Goal: Task Accomplishment & Management: Use online tool/utility

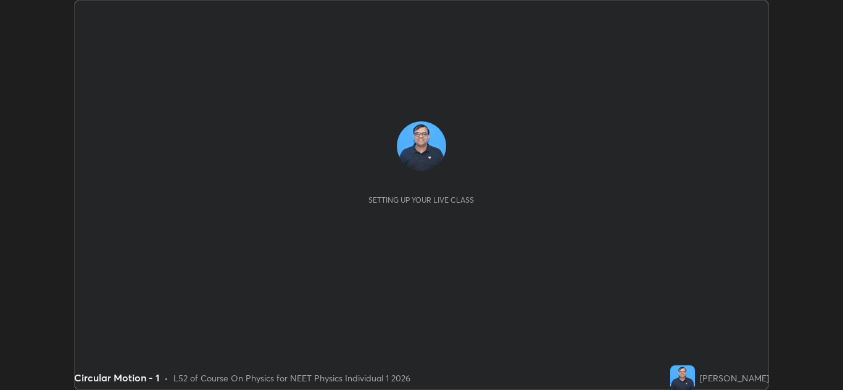
scroll to position [390, 843]
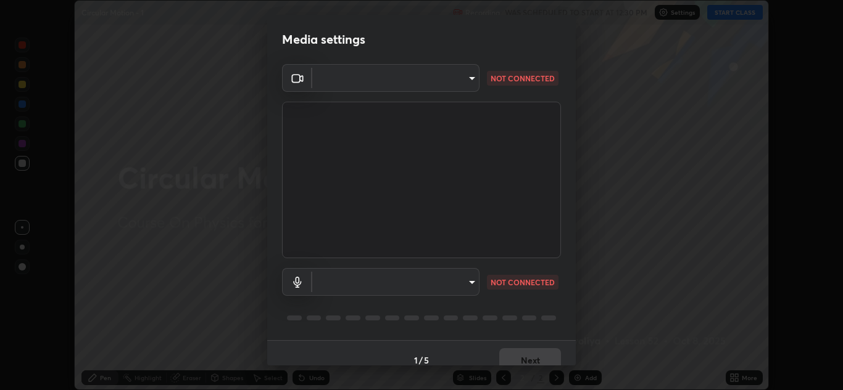
type input "b632b45ffd38abdd59198549972216b0b56846c9a96ca02d214ec0deae62491c"
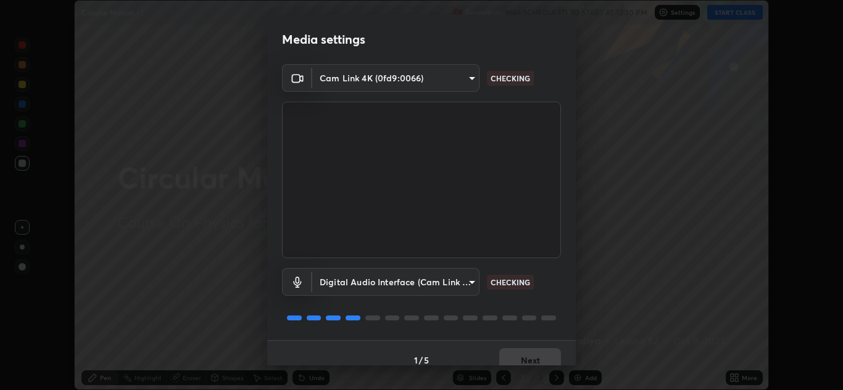
click at [466, 282] on body "Erase all Circular Motion - 1 Recording WAS SCHEDULED TO START AT 12:30 PM Sett…" at bounding box center [421, 195] width 843 height 390
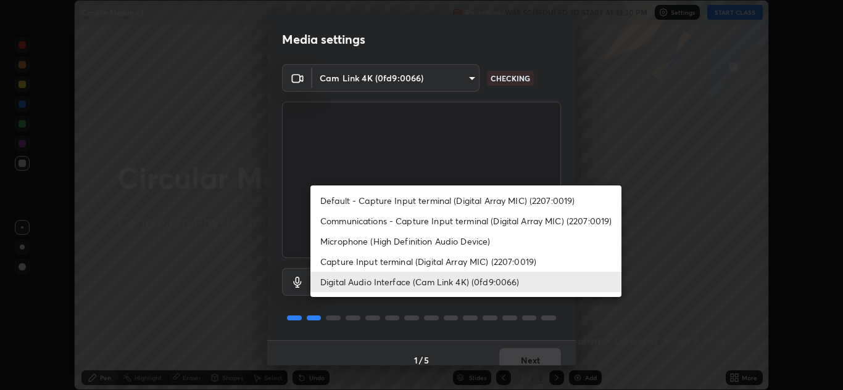
click at [458, 258] on li "Capture Input terminal (Digital Array MIC) (2207:0019)" at bounding box center [465, 262] width 311 height 20
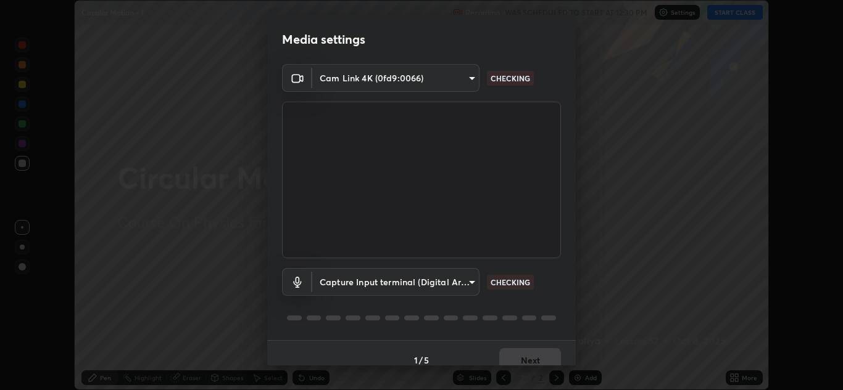
click at [473, 279] on body "Erase all Circular Motion - 1 Recording WAS SCHEDULED TO START AT 12:30 PM Sett…" at bounding box center [421, 195] width 843 height 390
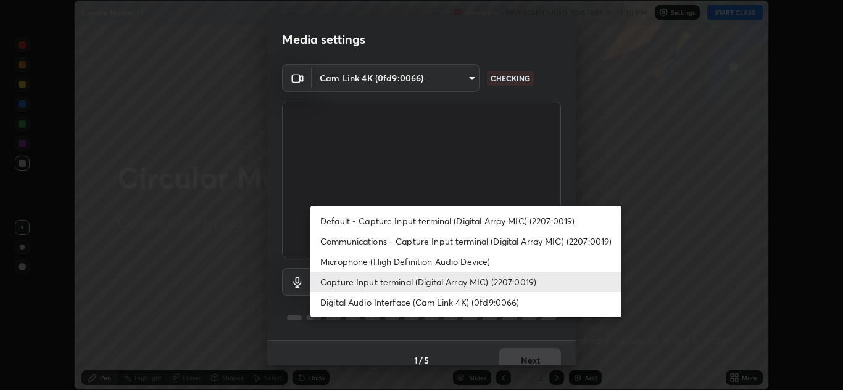
click at [451, 305] on li "Digital Audio Interface (Cam Link 4K) (0fd9:0066)" at bounding box center [465, 302] width 311 height 20
type input "982100a44dc612433311f36baf8083c9f9f1ec29e260bdb0d307f25265b6b0ac"
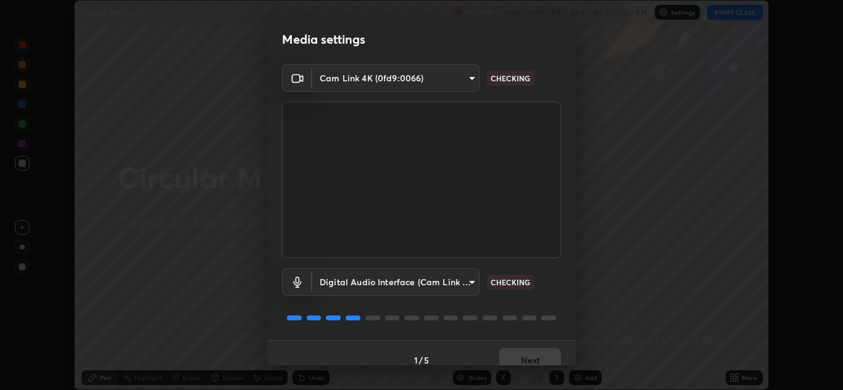
scroll to position [14, 0]
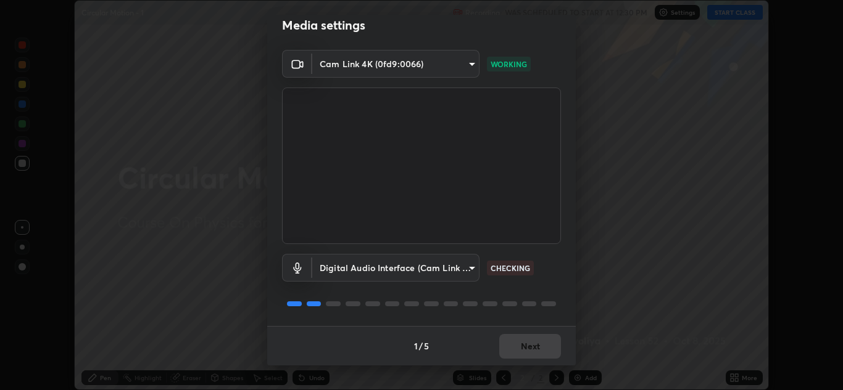
click at [532, 348] on div "1 / 5 Next" at bounding box center [421, 345] width 308 height 39
click at [528, 347] on div "1 / 5 Next" at bounding box center [421, 345] width 308 height 39
click at [537, 348] on div "1 / 5 Next" at bounding box center [421, 345] width 308 height 39
click at [538, 347] on button "Next" at bounding box center [530, 346] width 62 height 25
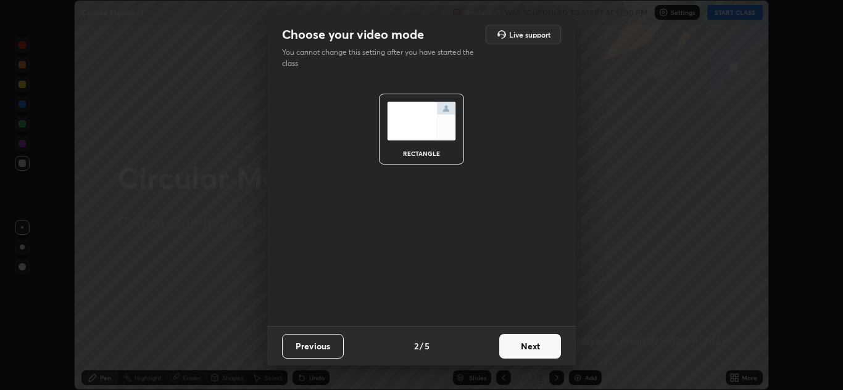
scroll to position [0, 0]
click at [541, 350] on button "Next" at bounding box center [530, 346] width 62 height 25
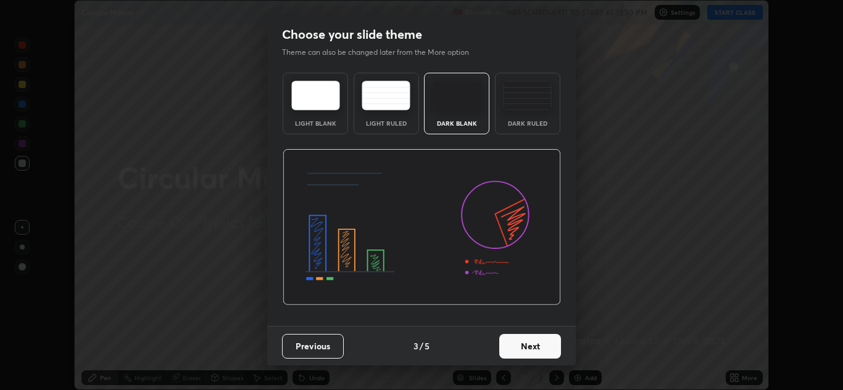
click at [550, 351] on button "Next" at bounding box center [530, 346] width 62 height 25
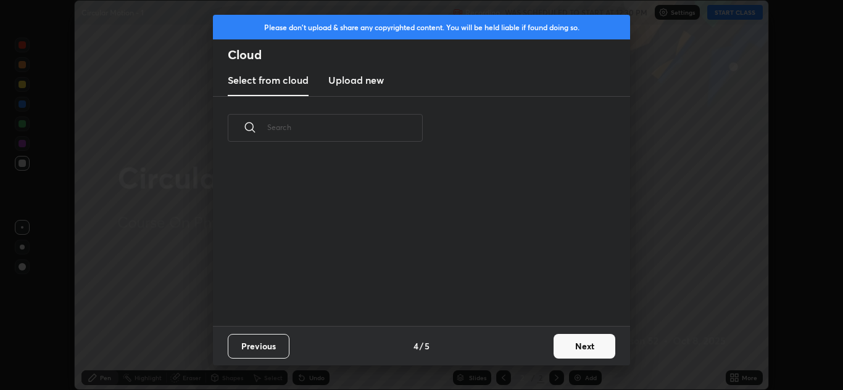
click at [568, 345] on button "Next" at bounding box center [584, 346] width 62 height 25
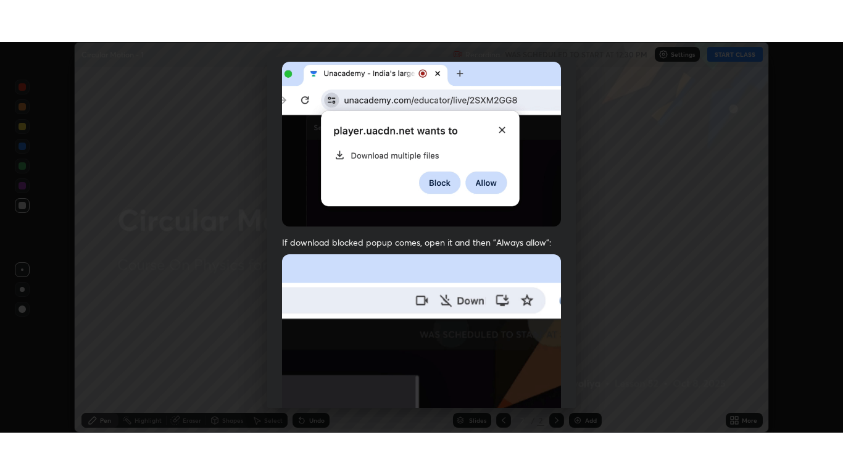
scroll to position [266, 0]
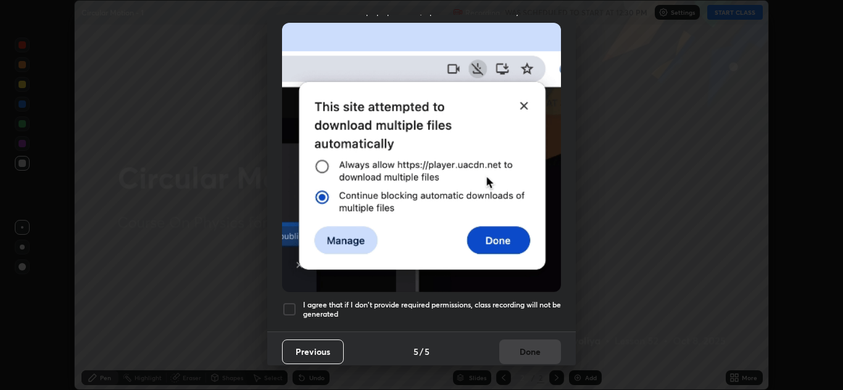
click at [524, 300] on h5 "I agree that if I don't provide required permissions, class recording will not …" at bounding box center [432, 309] width 258 height 19
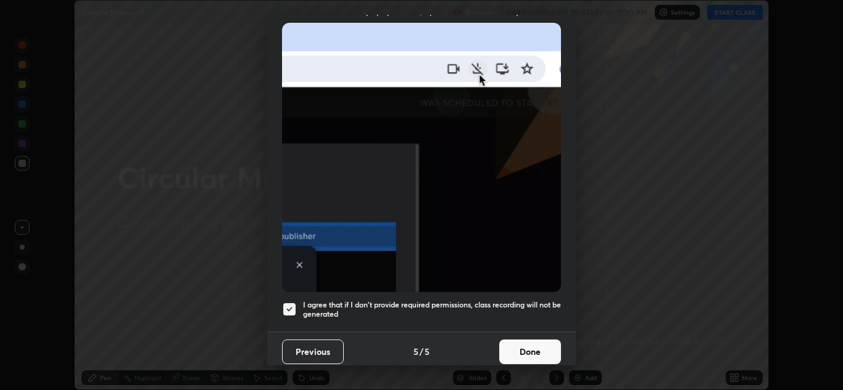
click at [537, 350] on button "Done" at bounding box center [530, 352] width 62 height 25
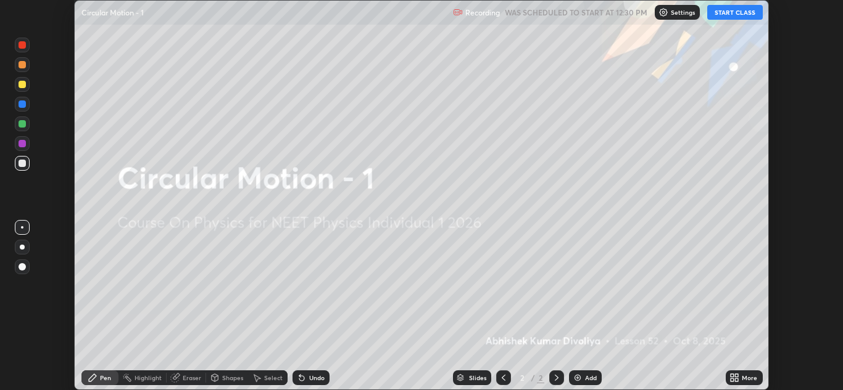
click at [741, 378] on div "More" at bounding box center [743, 378] width 37 height 15
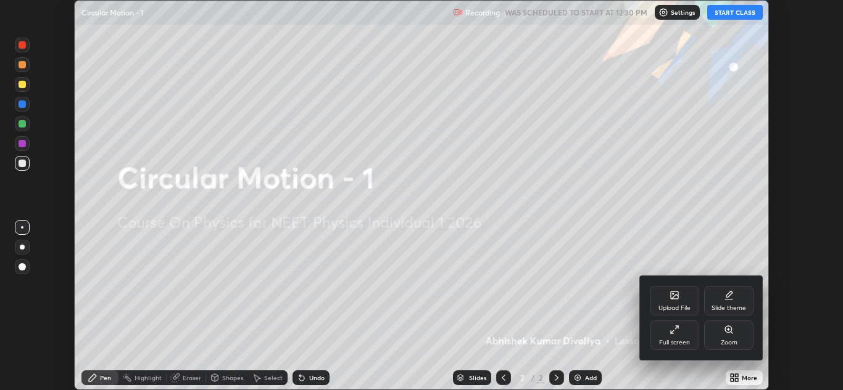
click at [686, 336] on div "Full screen" at bounding box center [673, 336] width 49 height 30
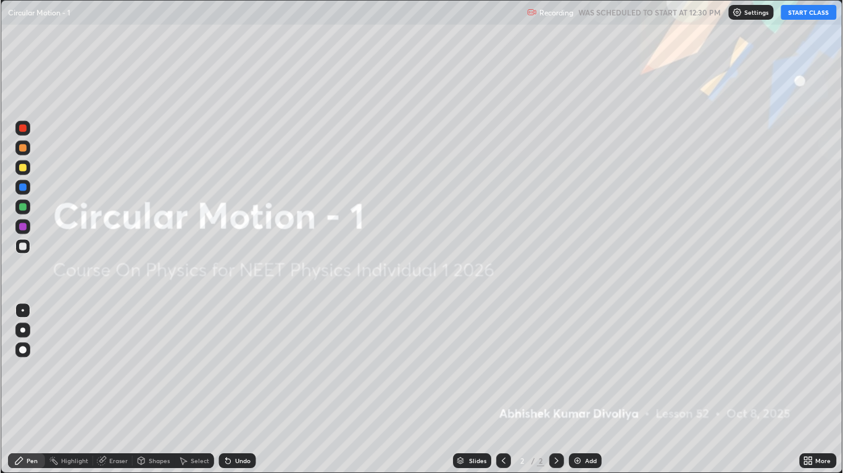
scroll to position [474, 843]
click at [804, 11] on button "START CLASS" at bounding box center [809, 12] width 56 height 15
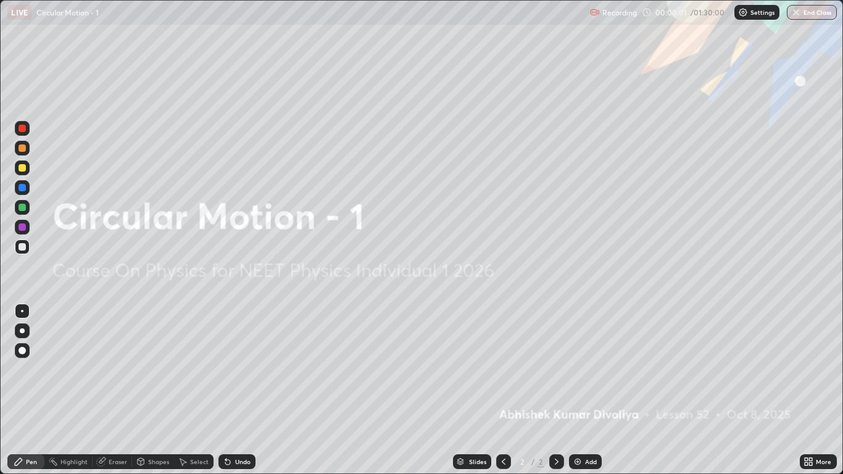
click at [580, 390] on div "Add" at bounding box center [585, 461] width 33 height 15
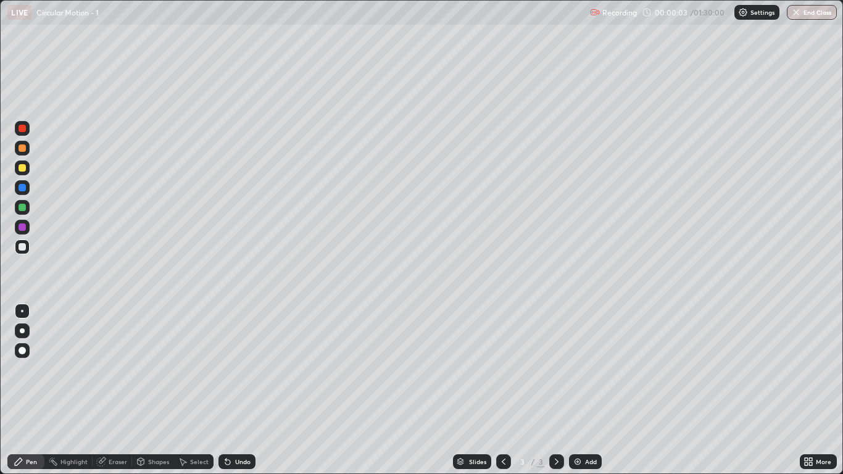
click at [23, 351] on div at bounding box center [22, 350] width 7 height 7
click at [23, 168] on div at bounding box center [22, 167] width 7 height 7
click at [154, 390] on div "Shapes" at bounding box center [158, 461] width 21 height 6
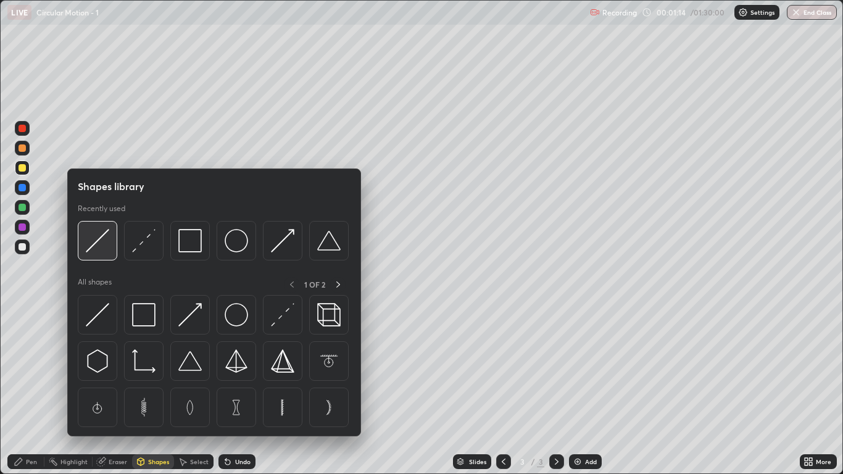
click at [113, 244] on div at bounding box center [97, 240] width 39 height 39
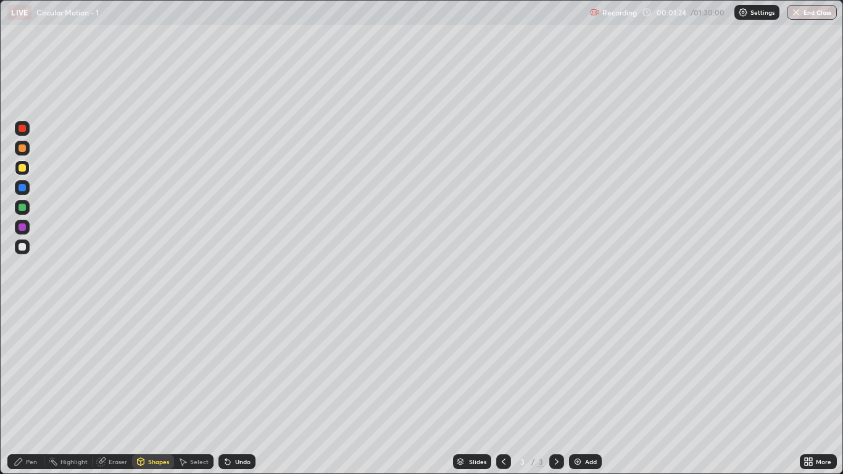
click at [32, 390] on div "Pen" at bounding box center [31, 461] width 11 height 6
click at [20, 249] on div at bounding box center [22, 246] width 7 height 7
click at [160, 390] on div "Shapes" at bounding box center [158, 461] width 21 height 6
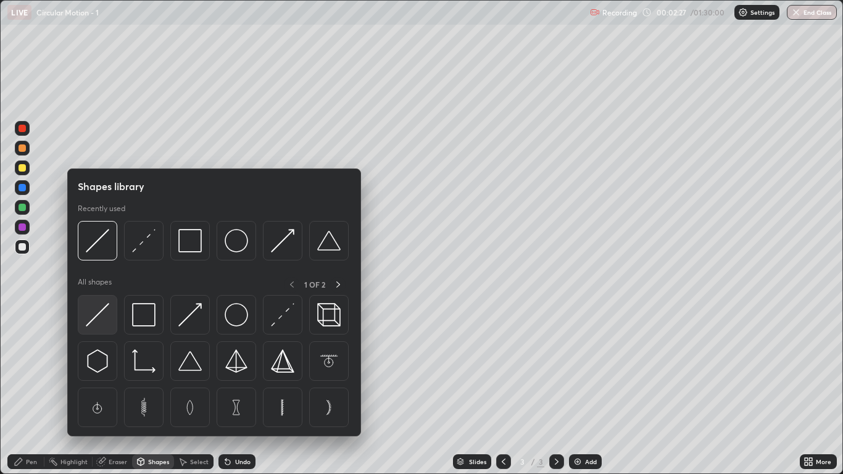
click at [105, 320] on img at bounding box center [97, 314] width 23 height 23
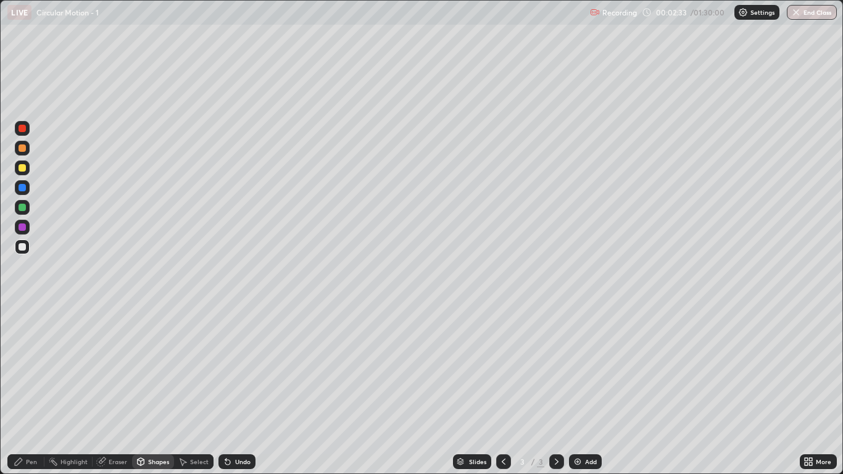
click at [150, 390] on div "Shapes" at bounding box center [158, 461] width 21 height 6
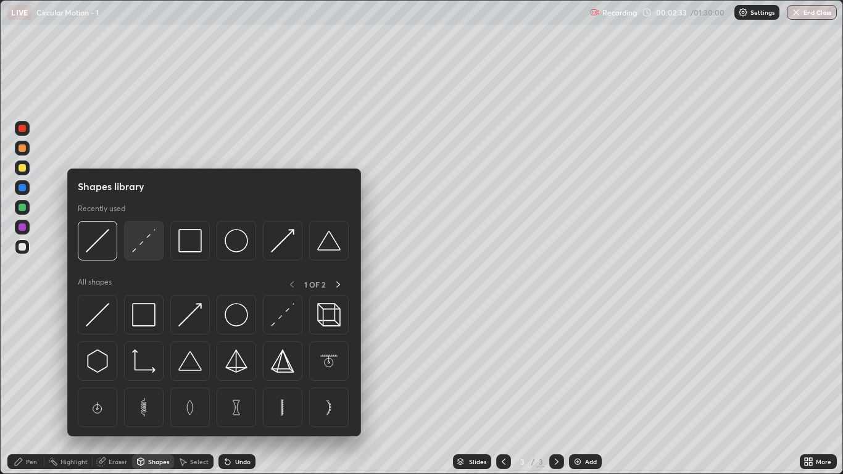
click at [144, 244] on img at bounding box center [143, 240] width 23 height 23
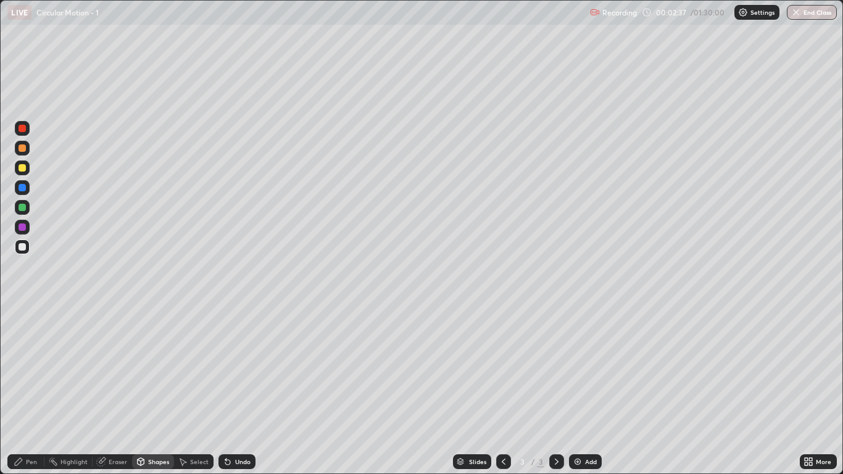
click at [31, 390] on div "Pen" at bounding box center [31, 461] width 11 height 6
click at [25, 169] on div at bounding box center [22, 167] width 7 height 7
click at [27, 208] on div at bounding box center [22, 207] width 15 height 15
click at [157, 390] on div "Shapes" at bounding box center [158, 461] width 21 height 6
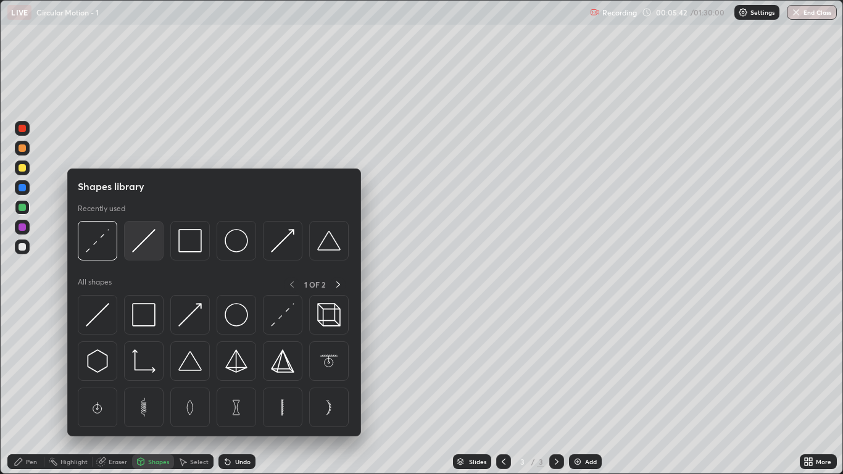
click at [148, 249] on img at bounding box center [143, 240] width 23 height 23
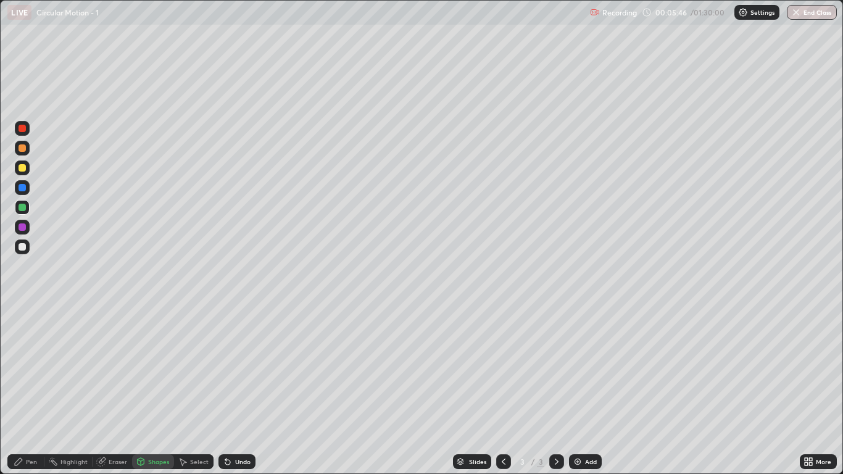
click at [155, 390] on div "Shapes" at bounding box center [158, 461] width 21 height 6
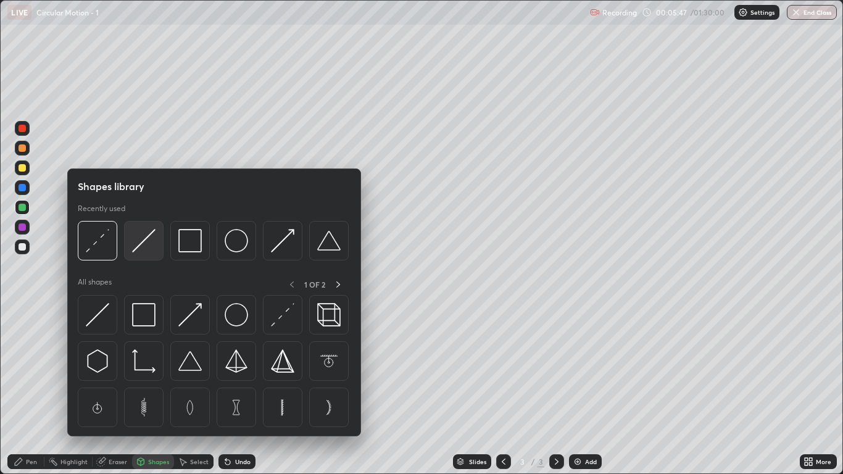
click at [155, 253] on div at bounding box center [143, 240] width 39 height 39
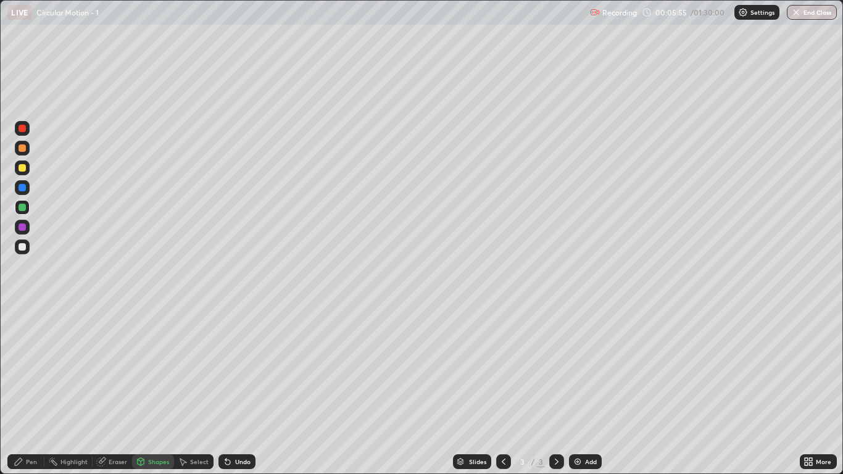
click at [32, 390] on div "Pen" at bounding box center [25, 461] width 37 height 15
click at [156, 390] on div "Shapes" at bounding box center [158, 461] width 21 height 6
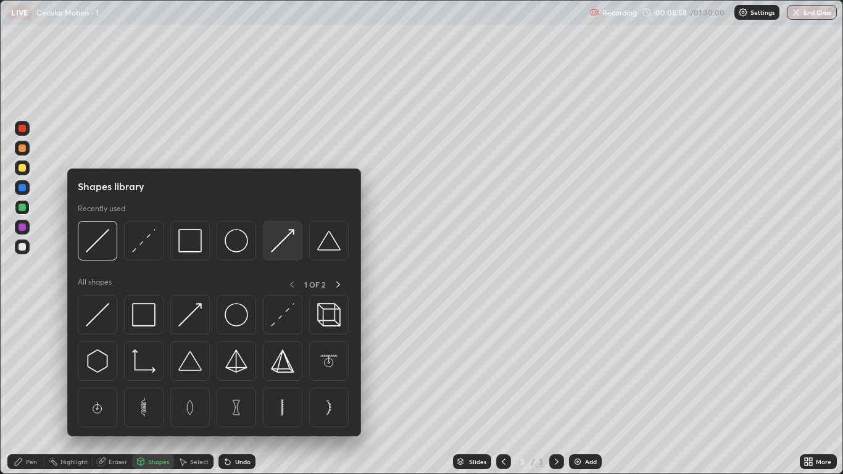
click at [276, 247] on img at bounding box center [282, 240] width 23 height 23
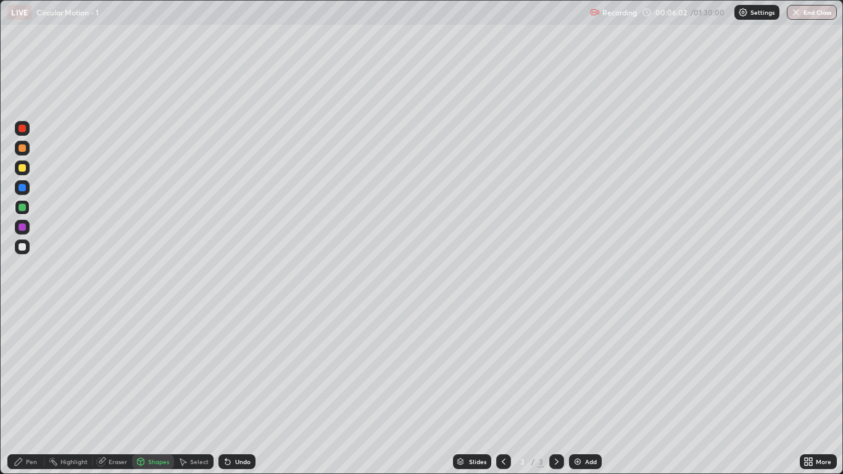
click at [26, 390] on div "Pen" at bounding box center [31, 461] width 11 height 6
click at [22, 250] on div at bounding box center [22, 246] width 7 height 7
click at [578, 390] on img at bounding box center [577, 461] width 10 height 10
click at [155, 390] on div "Shapes" at bounding box center [158, 461] width 21 height 6
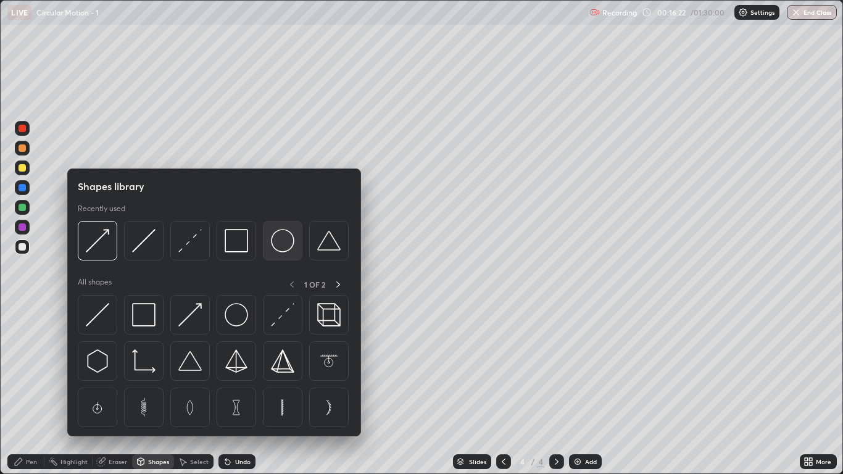
click at [288, 237] on img at bounding box center [282, 240] width 23 height 23
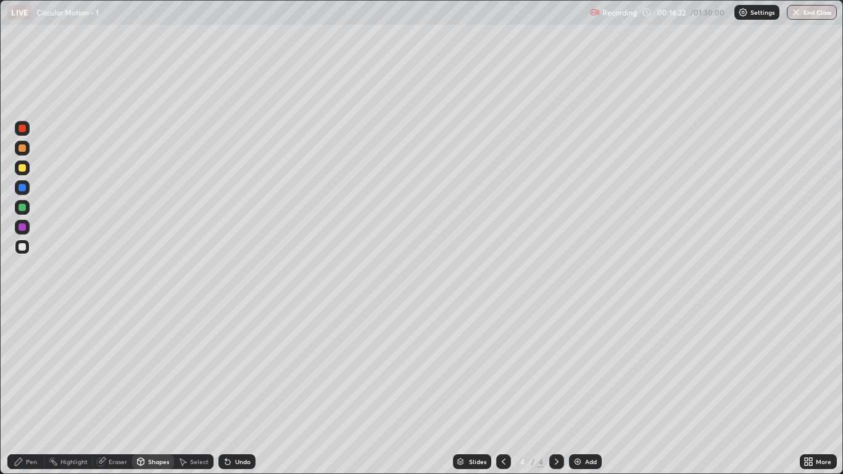
click at [24, 170] on div at bounding box center [22, 167] width 7 height 7
click at [35, 390] on div "Pen" at bounding box center [25, 461] width 37 height 15
click at [162, 390] on div "Shapes" at bounding box center [158, 461] width 21 height 6
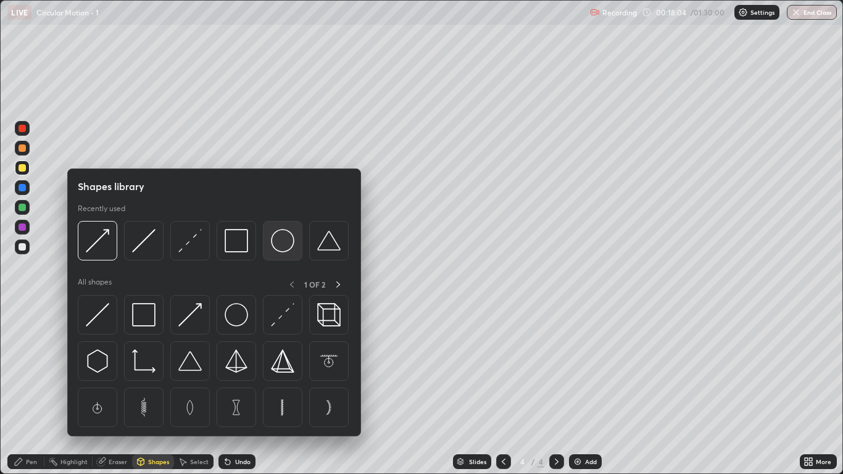
click at [286, 241] on img at bounding box center [282, 240] width 23 height 23
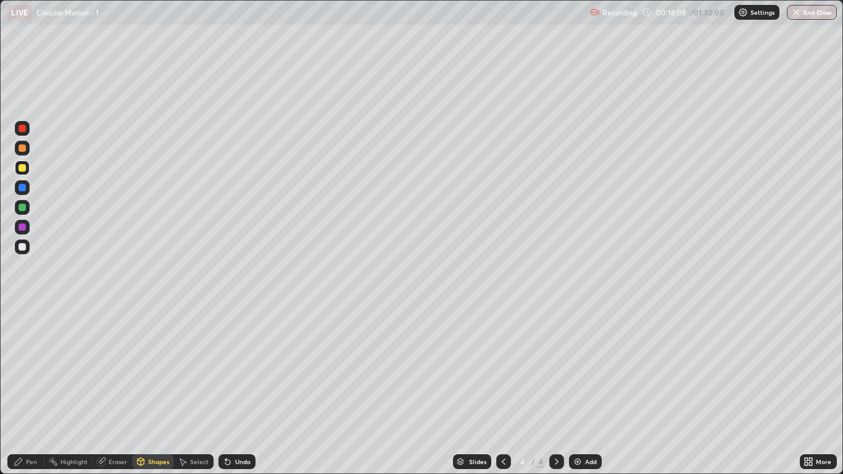
click at [36, 390] on div "Pen" at bounding box center [31, 461] width 11 height 6
click at [155, 390] on div "Shapes" at bounding box center [158, 461] width 21 height 6
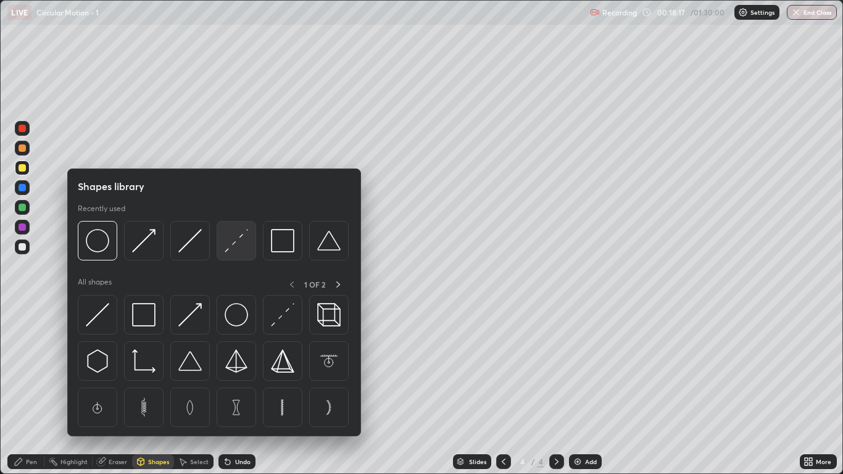
click at [233, 249] on img at bounding box center [236, 240] width 23 height 23
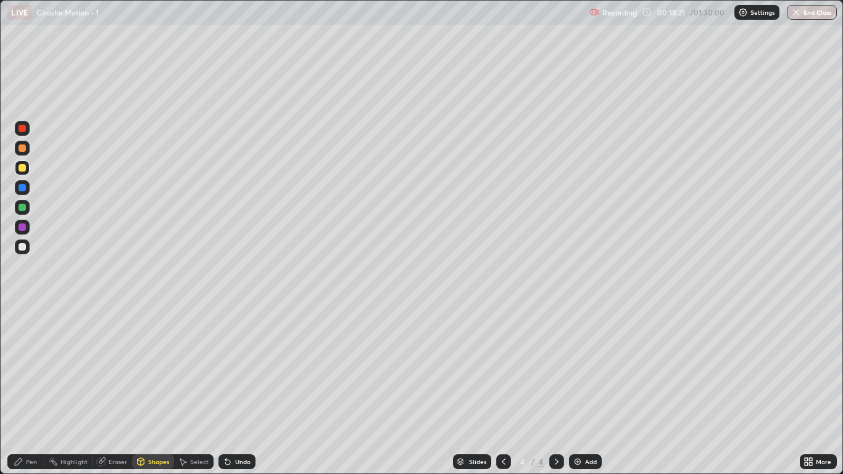
click at [26, 390] on div "Pen" at bounding box center [31, 461] width 11 height 6
click at [22, 247] on div at bounding box center [22, 246] width 7 height 7
click at [157, 390] on div "Shapes" at bounding box center [158, 461] width 21 height 6
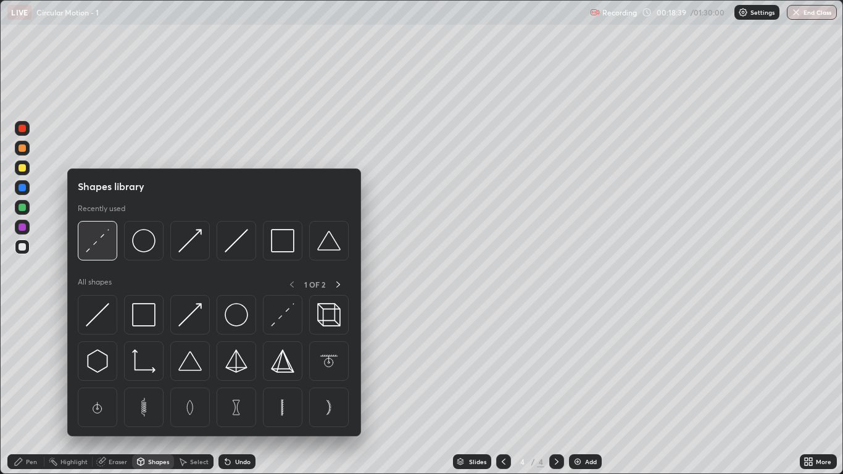
click at [105, 244] on img at bounding box center [97, 240] width 23 height 23
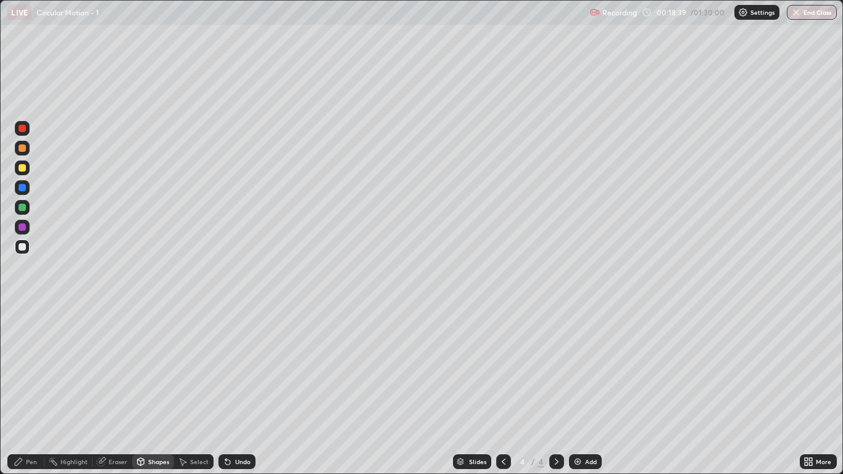
click at [23, 212] on div at bounding box center [22, 207] width 15 height 15
click at [31, 390] on div "Pen" at bounding box center [25, 461] width 37 height 15
click at [22, 168] on div at bounding box center [22, 167] width 7 height 7
click at [22, 227] on div at bounding box center [22, 226] width 7 height 7
click at [23, 249] on div at bounding box center [22, 246] width 7 height 7
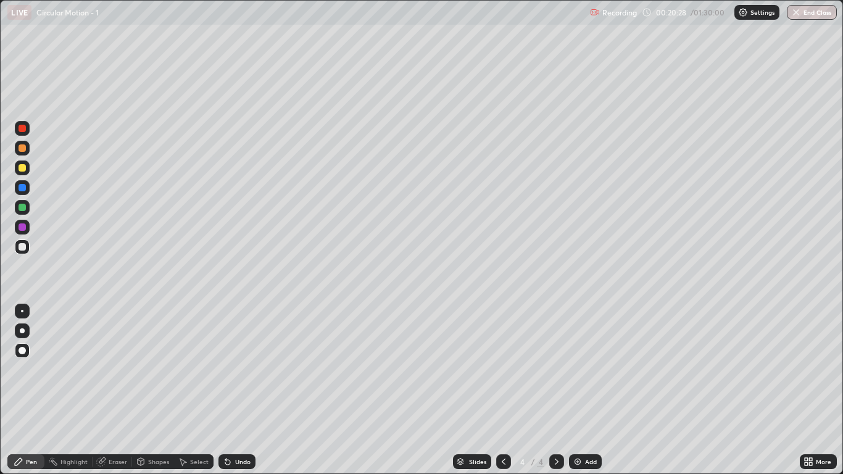
click at [156, 390] on div "Shapes" at bounding box center [158, 461] width 21 height 6
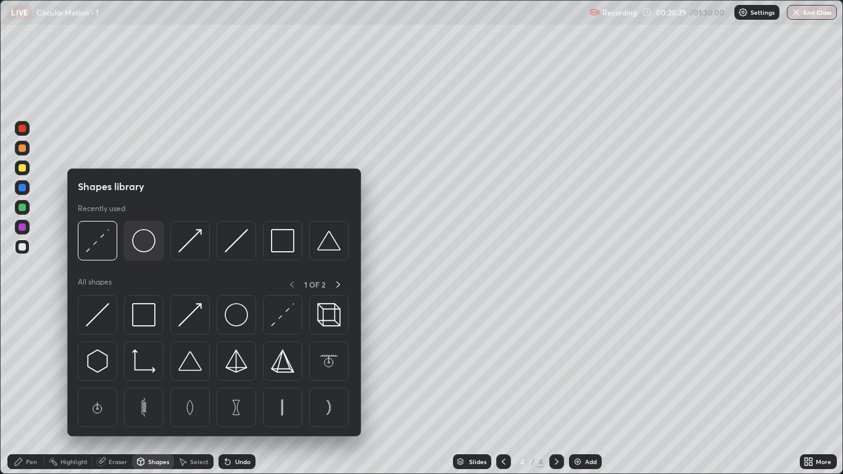
click at [154, 249] on img at bounding box center [143, 240] width 23 height 23
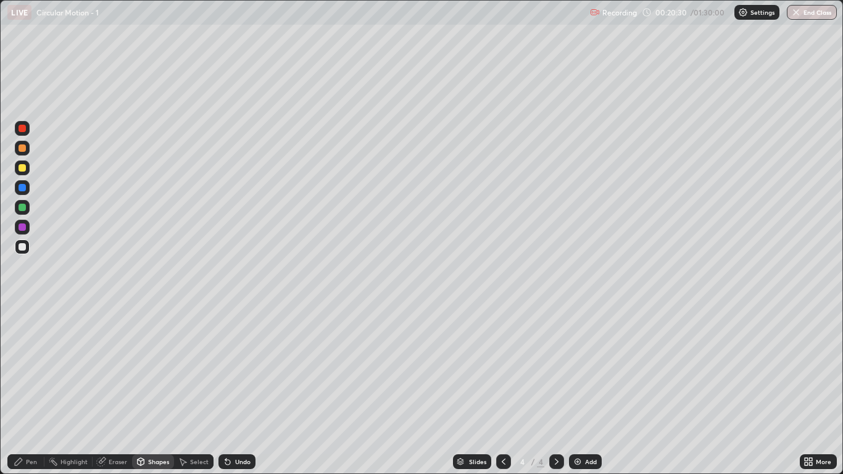
click at [24, 173] on div at bounding box center [22, 167] width 15 height 15
click at [38, 390] on div "Pen" at bounding box center [25, 461] width 37 height 15
click at [157, 390] on div "Shapes" at bounding box center [158, 461] width 21 height 6
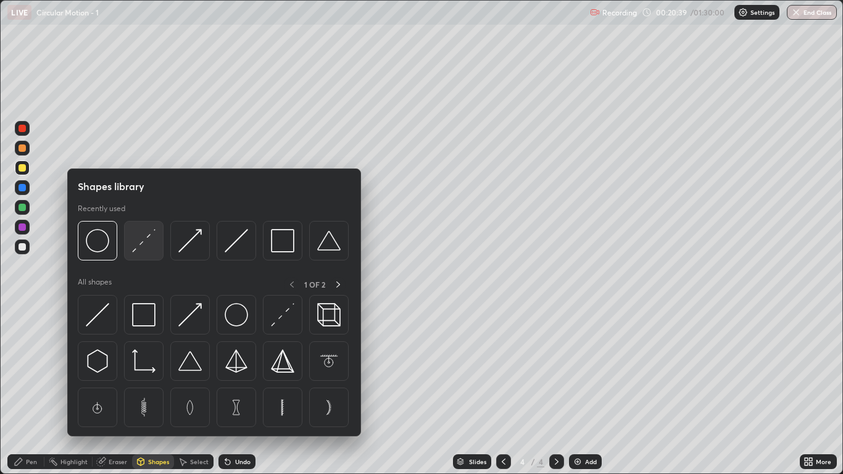
click at [144, 254] on div at bounding box center [143, 240] width 39 height 39
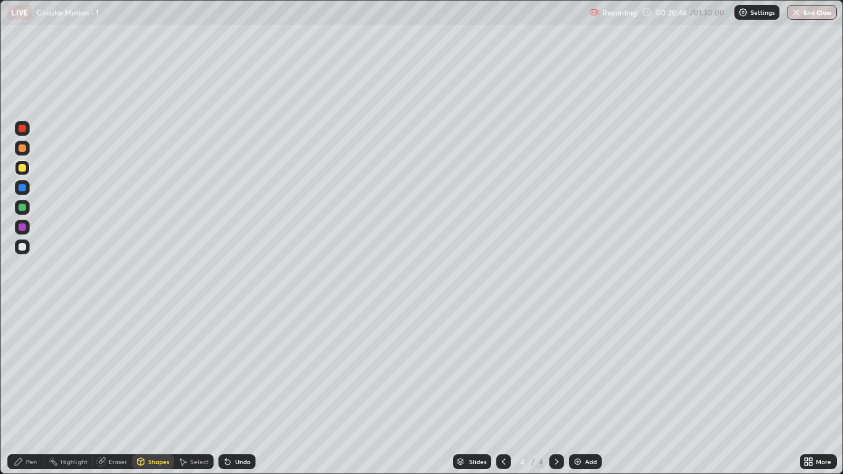
click at [32, 390] on div "Pen" at bounding box center [31, 461] width 11 height 6
click at [24, 251] on div at bounding box center [22, 246] width 15 height 15
click at [158, 390] on div "Shapes" at bounding box center [153, 461] width 42 height 15
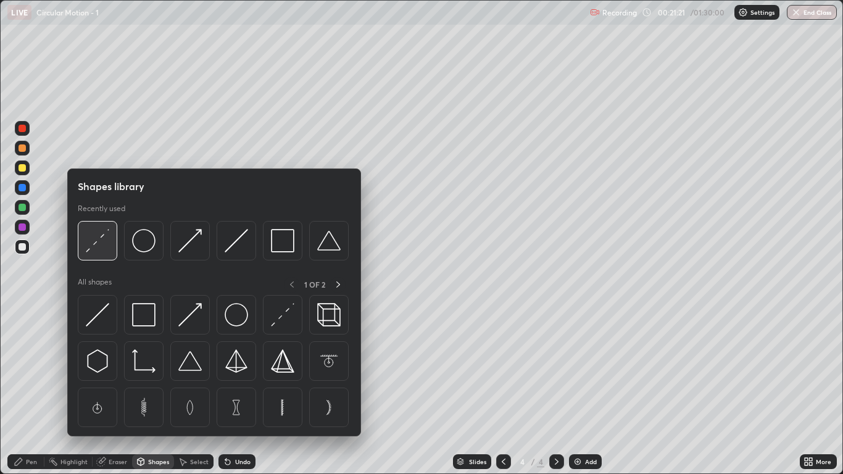
click at [113, 248] on div at bounding box center [97, 240] width 39 height 39
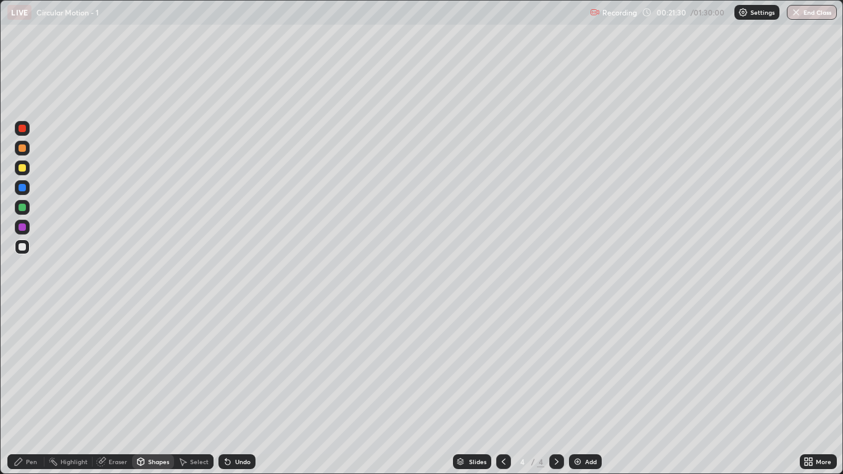
click at [34, 390] on div "Pen" at bounding box center [31, 461] width 11 height 6
click at [22, 151] on div at bounding box center [22, 147] width 7 height 7
click at [153, 390] on div "Shapes" at bounding box center [158, 461] width 21 height 6
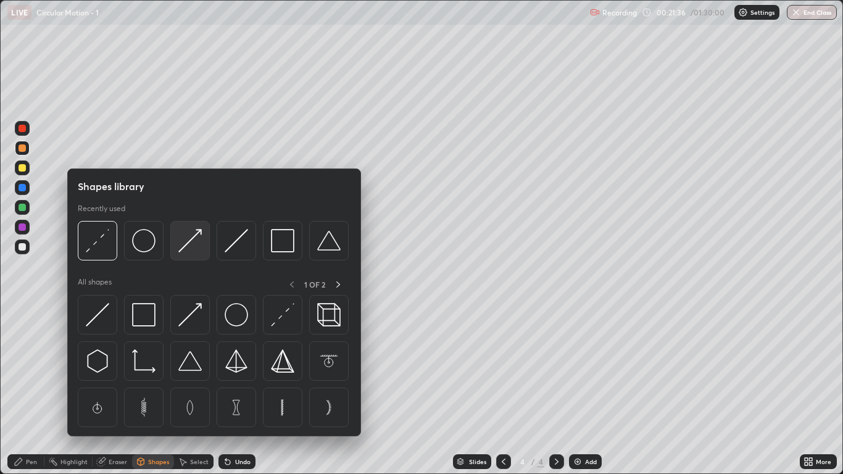
click at [191, 252] on img at bounding box center [189, 240] width 23 height 23
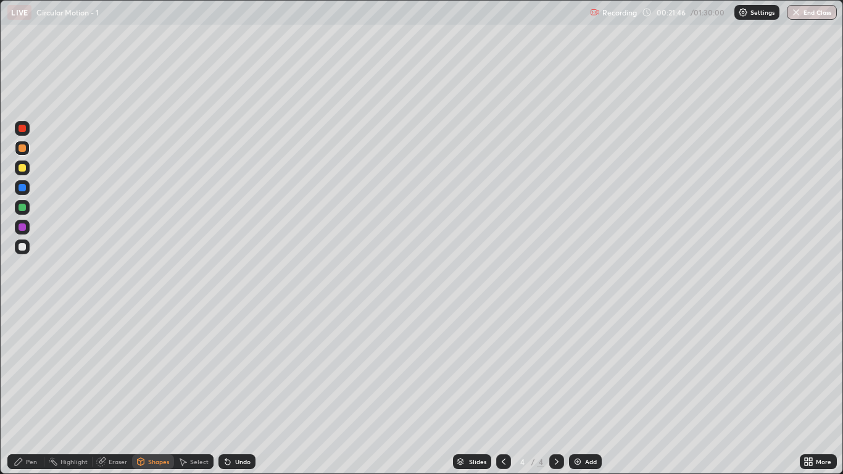
click at [24, 390] on div "Pen" at bounding box center [25, 461] width 37 height 15
click at [238, 390] on div "Undo" at bounding box center [242, 461] width 15 height 6
click at [230, 390] on div "Undo" at bounding box center [236, 461] width 37 height 15
click at [231, 390] on div "Undo" at bounding box center [236, 461] width 37 height 15
click at [234, 390] on div "Undo" at bounding box center [236, 461] width 37 height 15
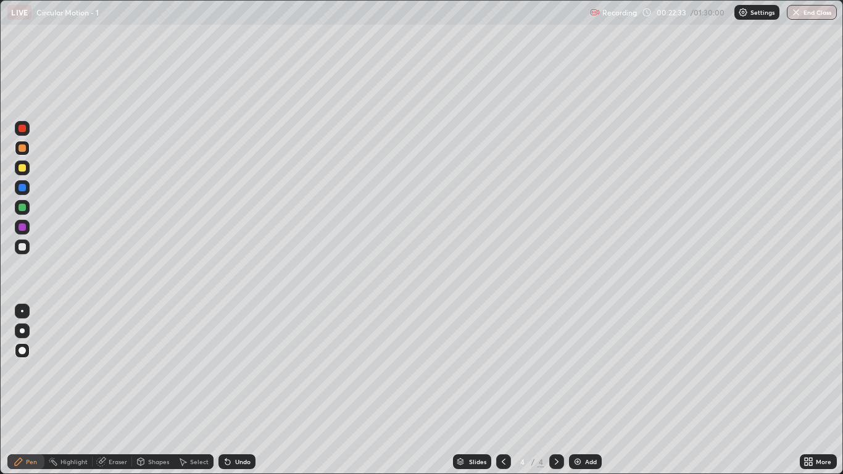
click at [155, 390] on div "Shapes" at bounding box center [158, 461] width 21 height 6
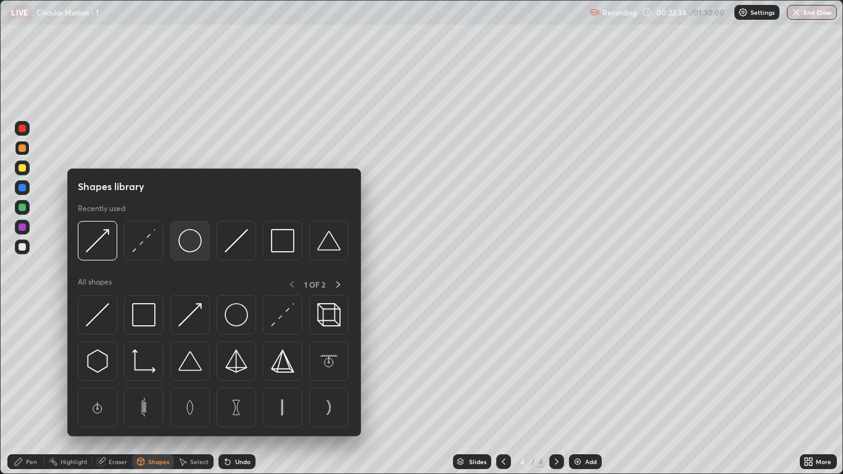
click at [197, 249] on img at bounding box center [189, 240] width 23 height 23
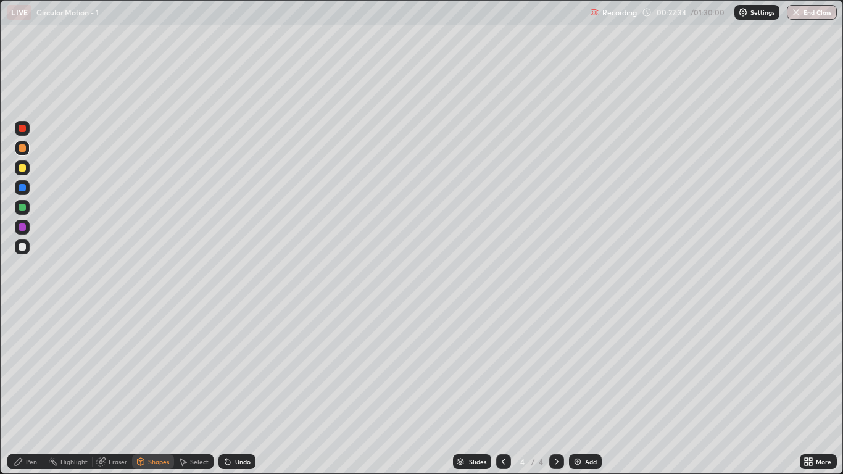
click at [23, 170] on div at bounding box center [22, 167] width 7 height 7
click at [33, 390] on div "Pen" at bounding box center [31, 461] width 11 height 6
click at [28, 248] on div at bounding box center [22, 246] width 15 height 15
click at [19, 150] on div at bounding box center [22, 147] width 7 height 7
click at [25, 249] on div at bounding box center [22, 246] width 7 height 7
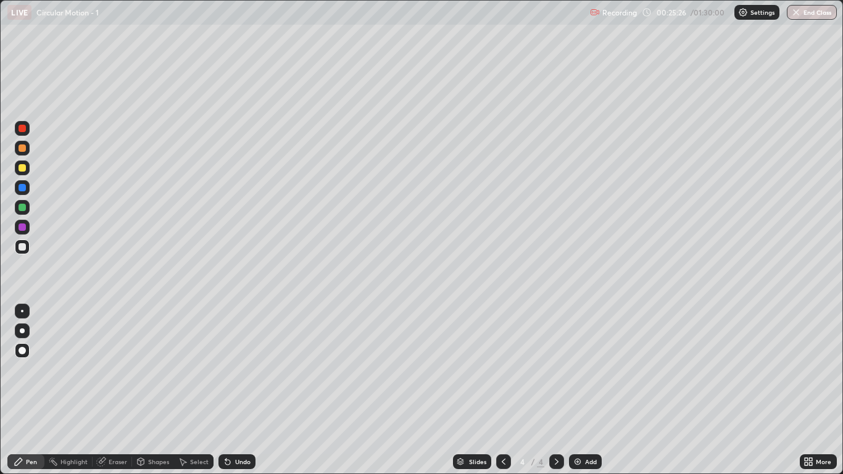
click at [23, 208] on div at bounding box center [22, 207] width 7 height 7
click at [160, 390] on div "Shapes" at bounding box center [158, 461] width 21 height 6
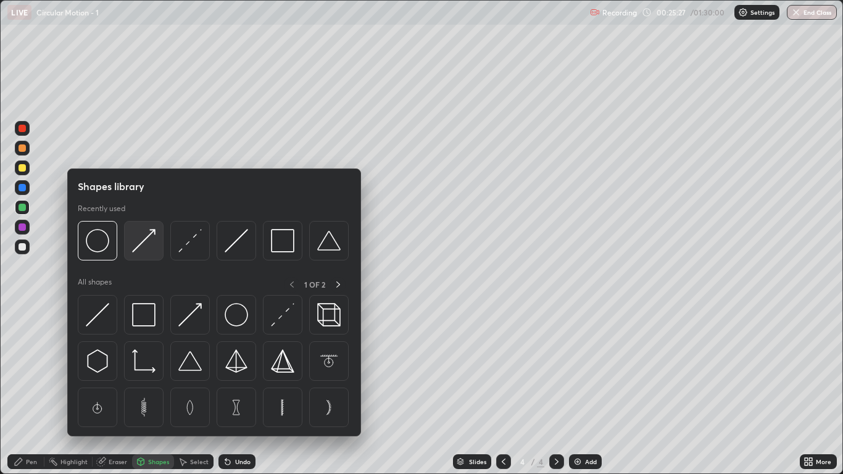
click at [142, 248] on img at bounding box center [143, 240] width 23 height 23
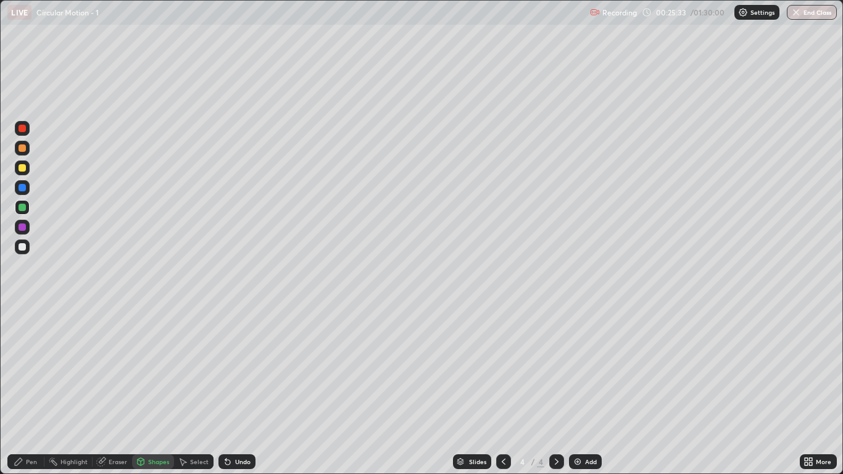
click at [34, 390] on div "Pen" at bounding box center [25, 461] width 37 height 15
click at [19, 252] on div at bounding box center [22, 246] width 15 height 15
click at [581, 390] on img at bounding box center [577, 461] width 10 height 10
click at [27, 169] on div at bounding box center [22, 167] width 15 height 15
click at [23, 247] on div at bounding box center [22, 246] width 7 height 7
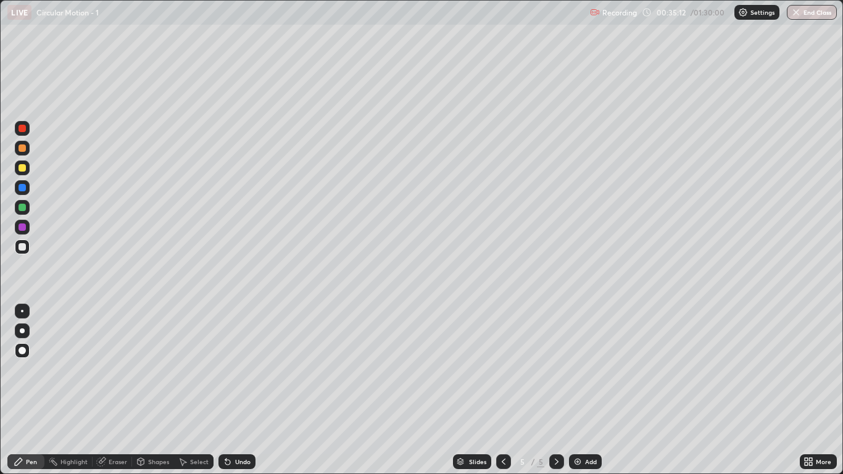
click at [145, 390] on icon at bounding box center [141, 461] width 10 height 10
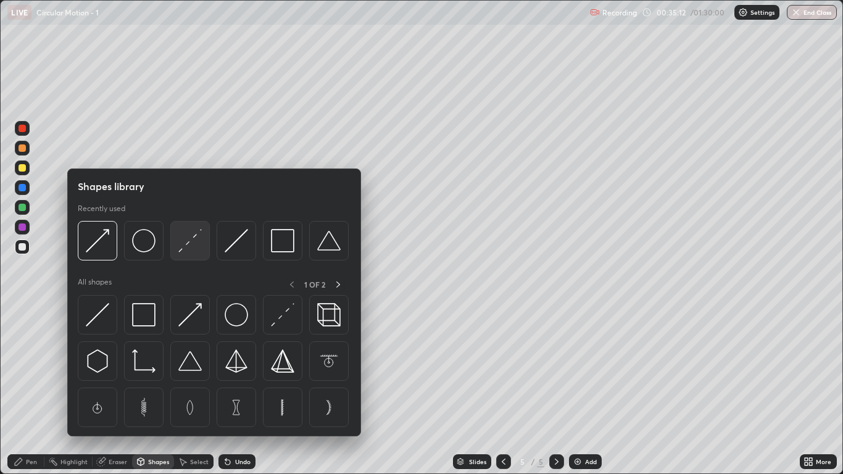
click at [189, 250] on img at bounding box center [189, 240] width 23 height 23
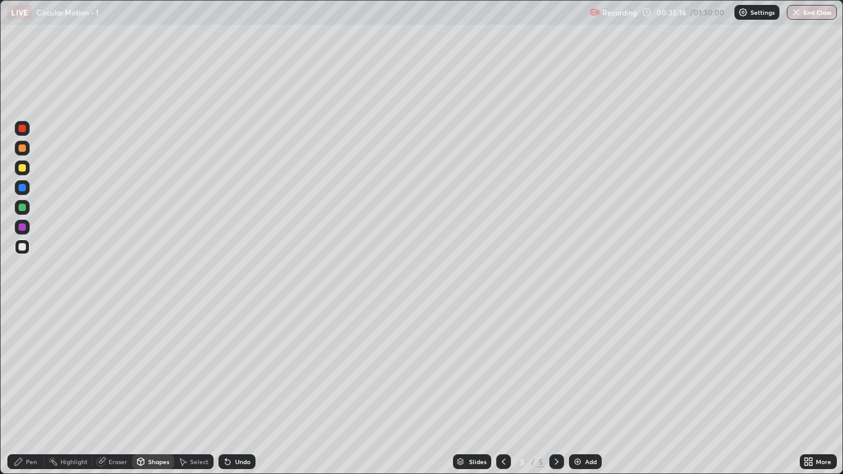
click at [23, 168] on div at bounding box center [22, 167] width 7 height 7
click at [245, 390] on div "Undo" at bounding box center [242, 461] width 15 height 6
click at [28, 390] on div "Pen" at bounding box center [31, 461] width 11 height 6
click at [22, 207] on div at bounding box center [22, 207] width 7 height 7
click at [22, 247] on div at bounding box center [22, 246] width 7 height 7
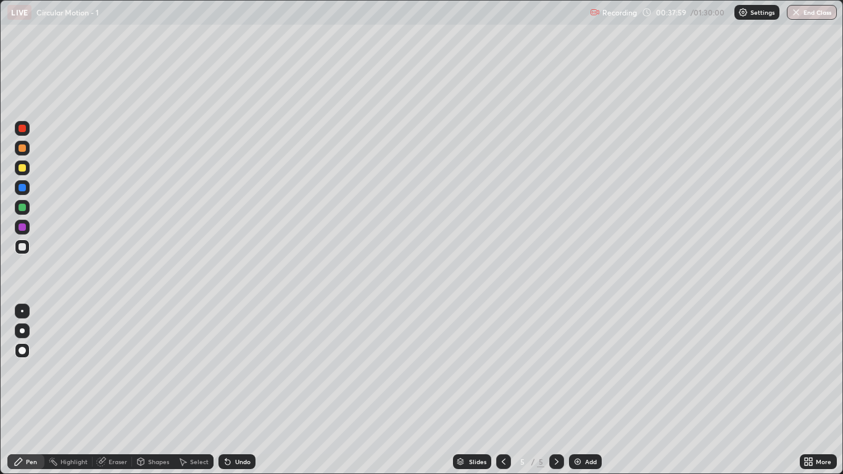
click at [580, 390] on img at bounding box center [577, 461] width 10 height 10
click at [156, 390] on div "Shapes" at bounding box center [158, 461] width 21 height 6
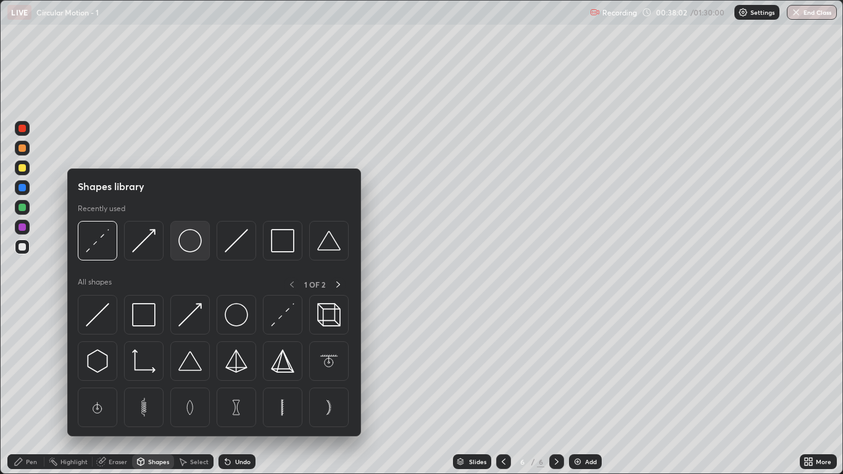
click at [192, 234] on img at bounding box center [189, 240] width 23 height 23
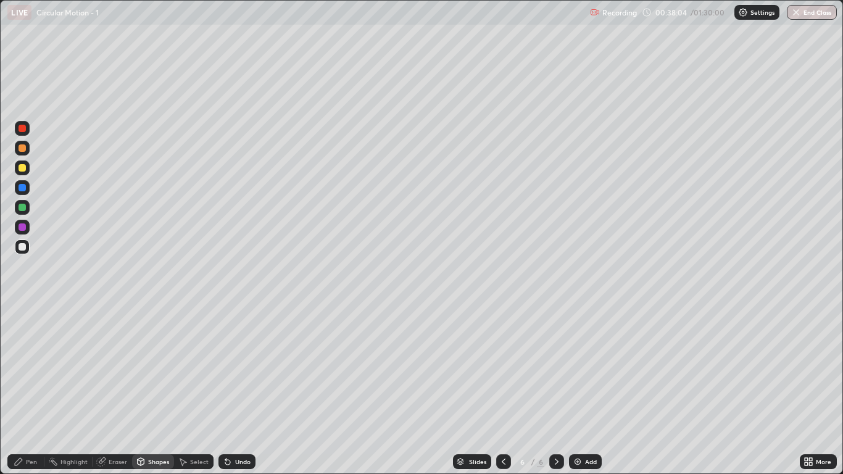
click at [23, 168] on div at bounding box center [22, 167] width 7 height 7
click at [33, 390] on div "Pen" at bounding box center [31, 461] width 11 height 6
click at [22, 208] on div at bounding box center [22, 207] width 7 height 7
click at [157, 390] on div "Shapes" at bounding box center [158, 461] width 21 height 6
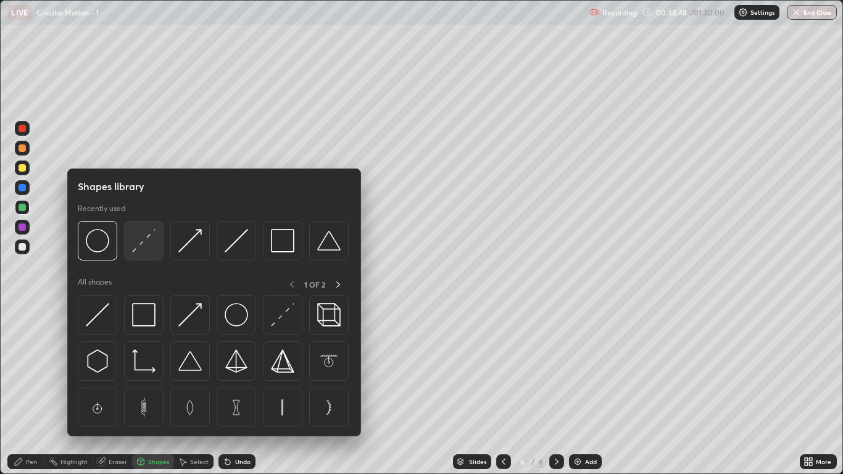
click at [141, 252] on img at bounding box center [143, 240] width 23 height 23
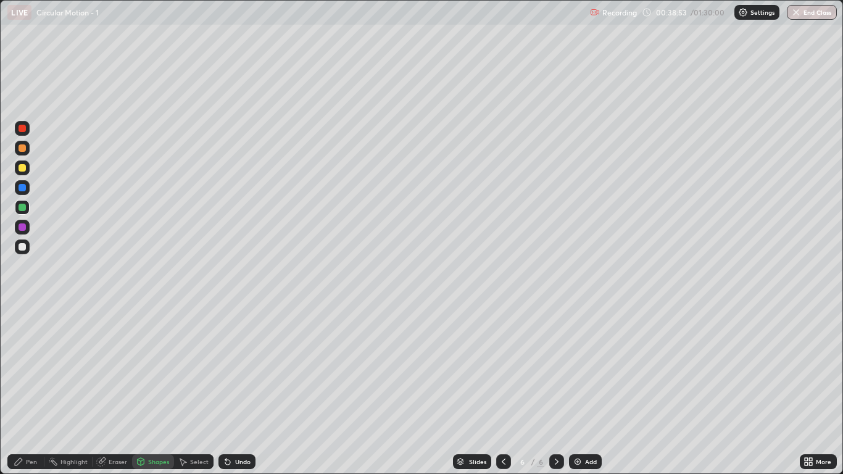
click at [23, 247] on div at bounding box center [22, 246] width 7 height 7
click at [33, 390] on div "Pen" at bounding box center [25, 461] width 37 height 15
click at [157, 390] on div "Shapes" at bounding box center [158, 461] width 21 height 6
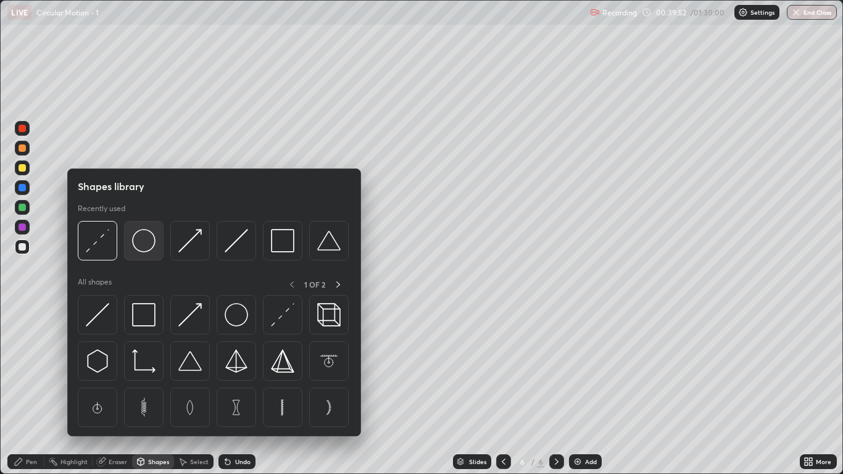
click at [147, 247] on img at bounding box center [143, 240] width 23 height 23
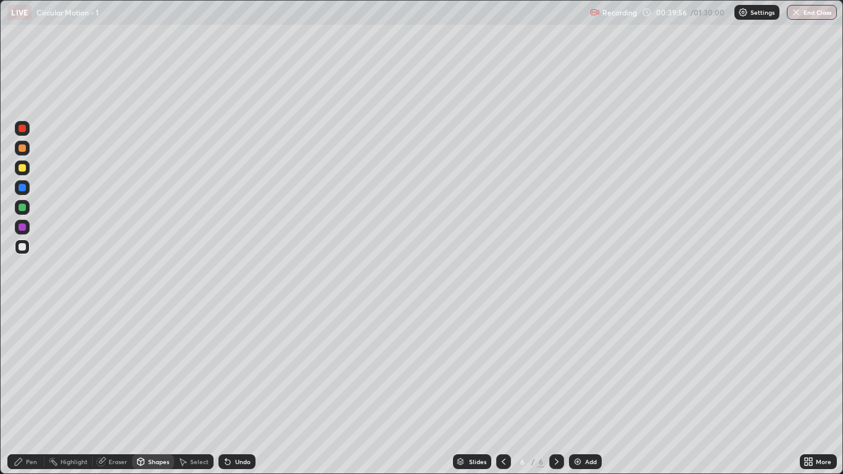
click at [239, 390] on div "Undo" at bounding box center [242, 461] width 15 height 6
click at [158, 390] on div "Shapes" at bounding box center [158, 461] width 21 height 6
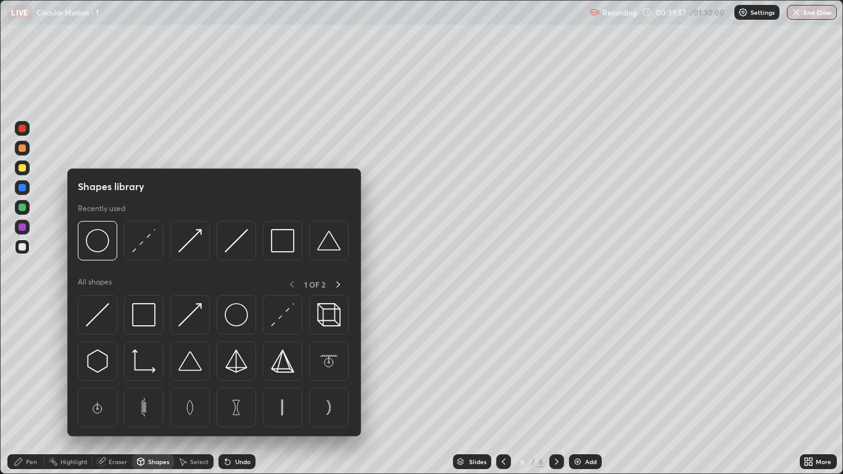
click at [108, 246] on img at bounding box center [97, 240] width 23 height 23
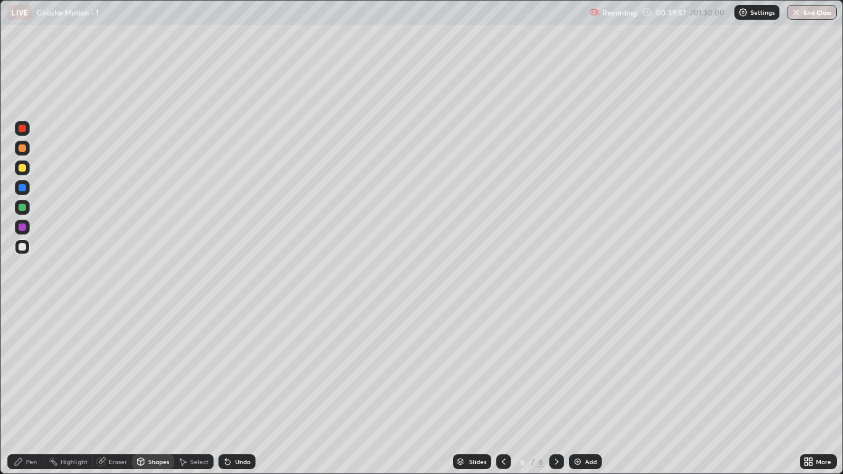
click at [22, 170] on div at bounding box center [22, 167] width 7 height 7
click at [29, 390] on div "Pen" at bounding box center [31, 461] width 11 height 6
click at [159, 390] on div "Shapes" at bounding box center [158, 461] width 21 height 6
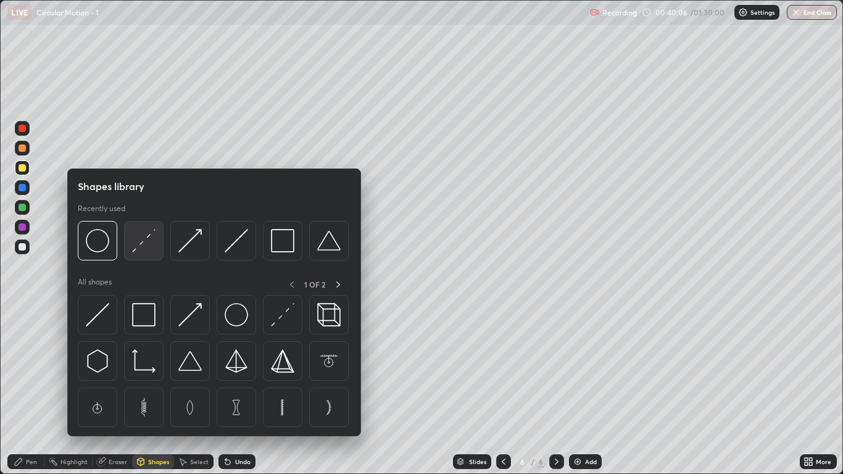
click at [149, 247] on img at bounding box center [143, 240] width 23 height 23
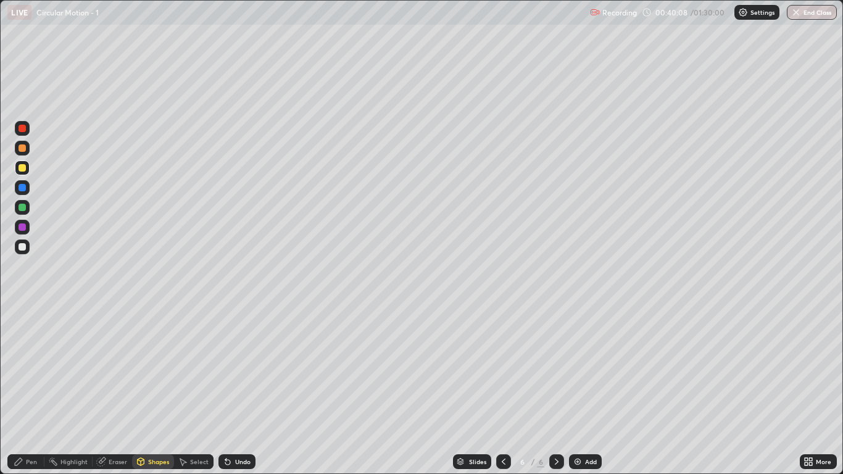
click at [162, 390] on div "Shapes" at bounding box center [158, 461] width 21 height 6
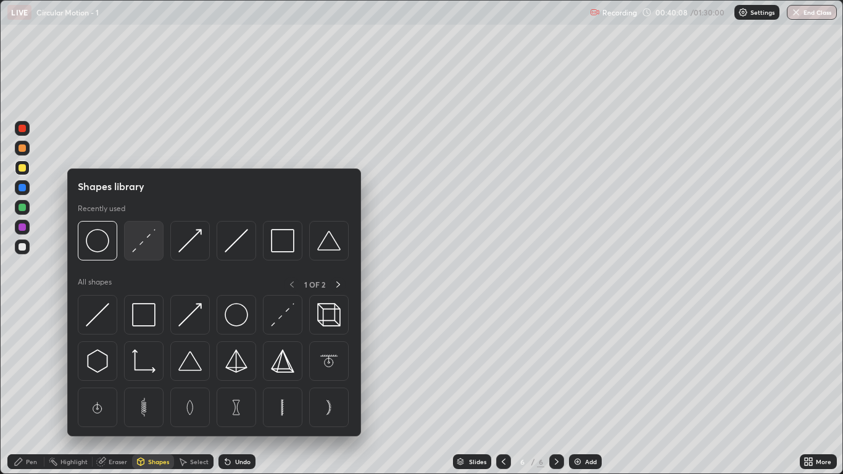
click at [139, 247] on img at bounding box center [143, 240] width 23 height 23
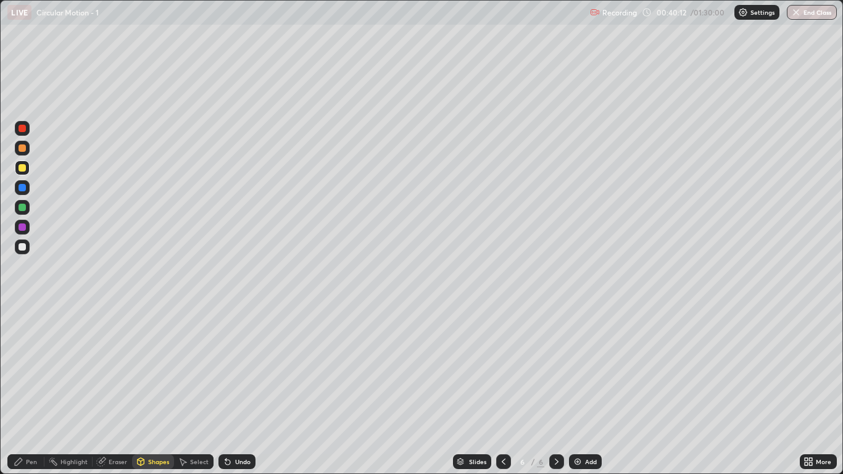
click at [27, 390] on div "Pen" at bounding box center [31, 461] width 11 height 6
click at [27, 250] on div at bounding box center [22, 246] width 15 height 15
click at [160, 390] on div "Shapes" at bounding box center [158, 461] width 21 height 6
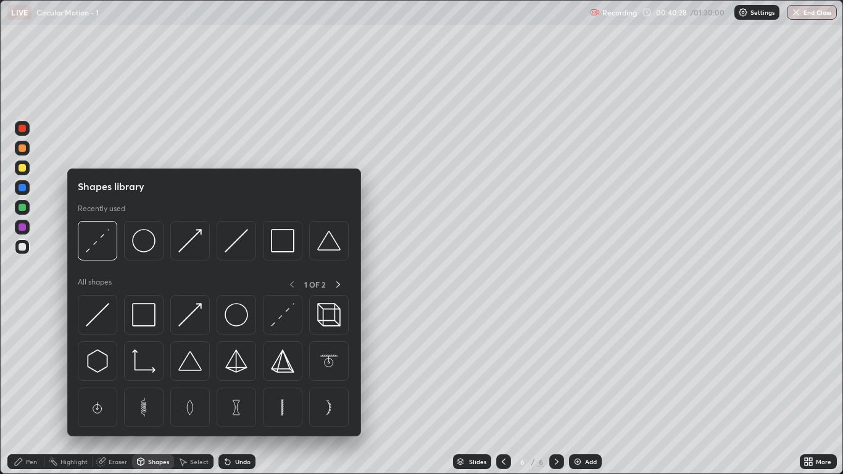
click at [107, 243] on img at bounding box center [97, 240] width 23 height 23
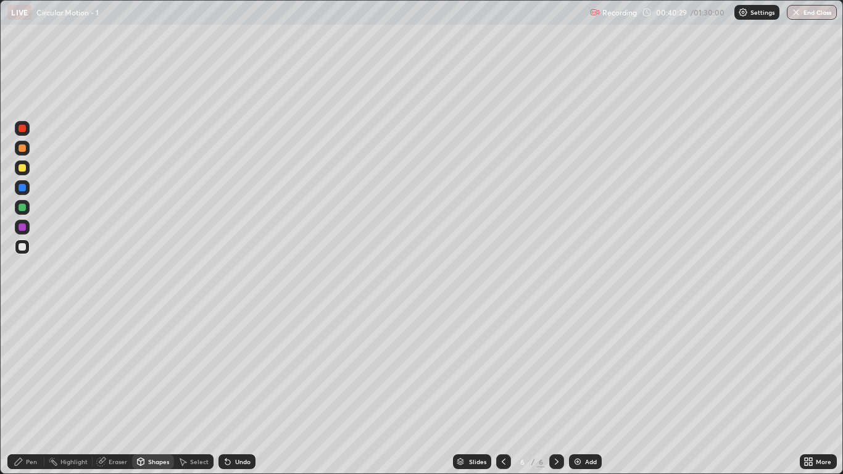
click at [25, 210] on div at bounding box center [22, 207] width 7 height 7
click at [22, 149] on div at bounding box center [22, 147] width 7 height 7
click at [30, 390] on div "Pen" at bounding box center [25, 461] width 37 height 15
click at [19, 245] on div at bounding box center [22, 246] width 7 height 7
click at [148, 390] on div "Shapes" at bounding box center [158, 461] width 21 height 6
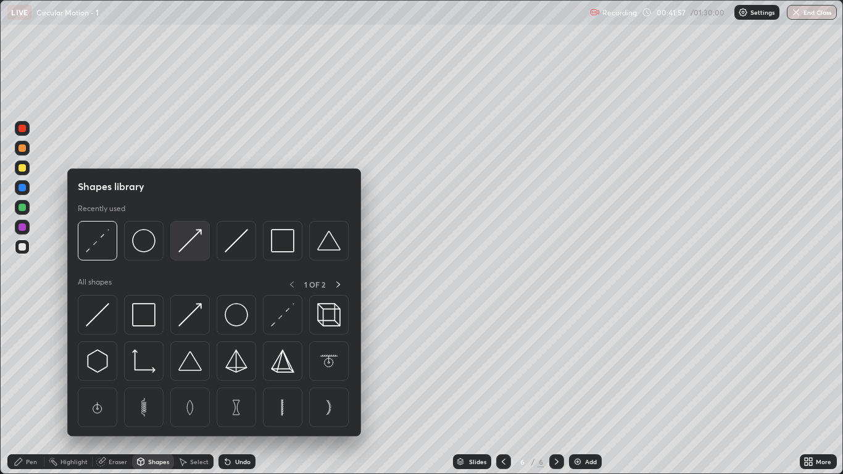
click at [175, 252] on div at bounding box center [189, 240] width 39 height 39
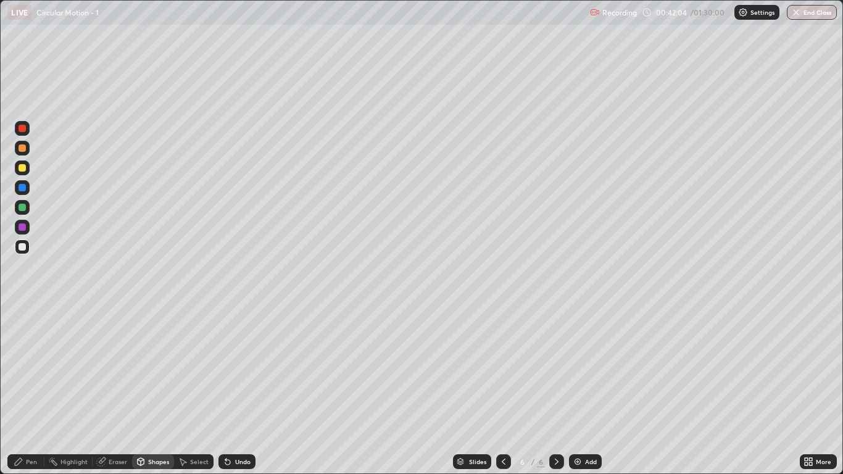
click at [33, 390] on div "Pen" at bounding box center [31, 461] width 11 height 6
click at [19, 153] on div at bounding box center [22, 148] width 15 height 15
click at [157, 390] on div "Shapes" at bounding box center [153, 461] width 42 height 15
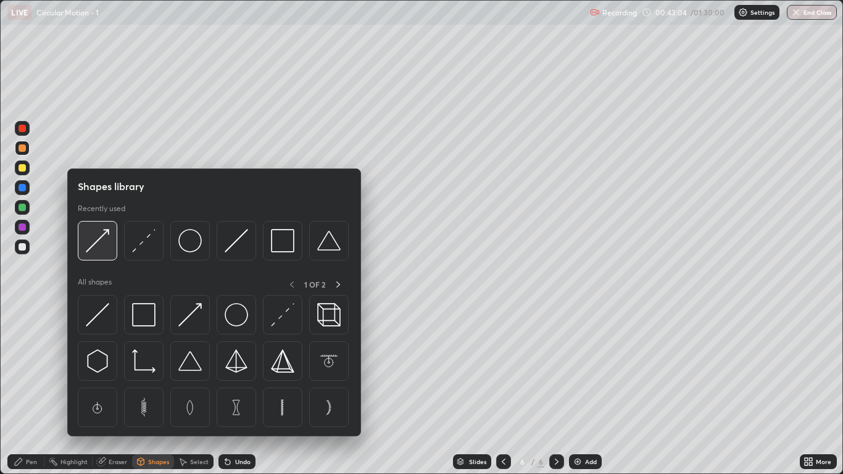
click at [107, 256] on div at bounding box center [97, 240] width 39 height 39
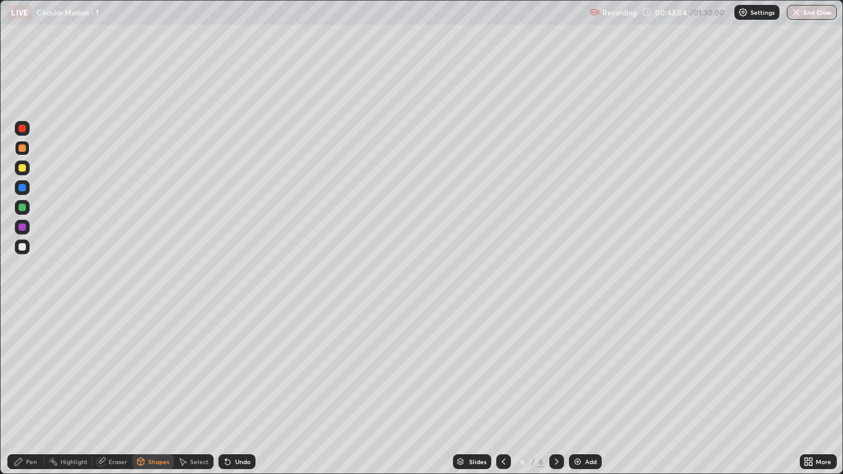
click at [24, 250] on div at bounding box center [22, 246] width 7 height 7
click at [23, 390] on icon at bounding box center [19, 461] width 10 height 10
click at [248, 390] on div "Undo" at bounding box center [242, 461] width 15 height 6
click at [160, 390] on div "Shapes" at bounding box center [158, 461] width 21 height 6
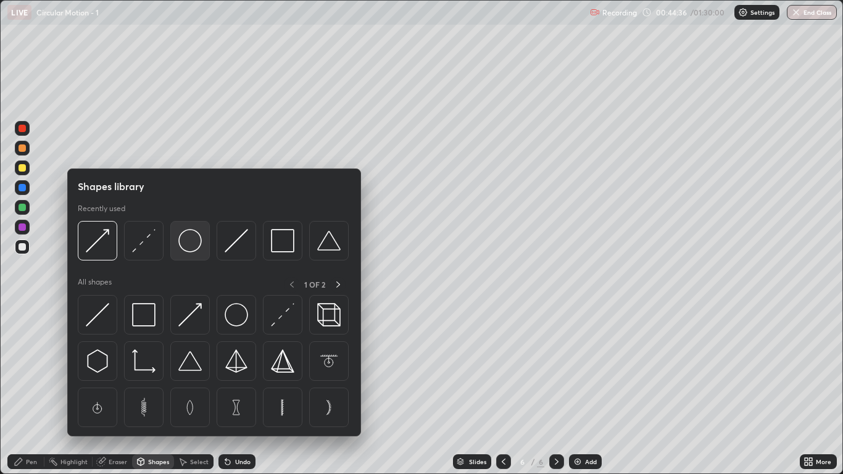
click at [188, 242] on img at bounding box center [189, 240] width 23 height 23
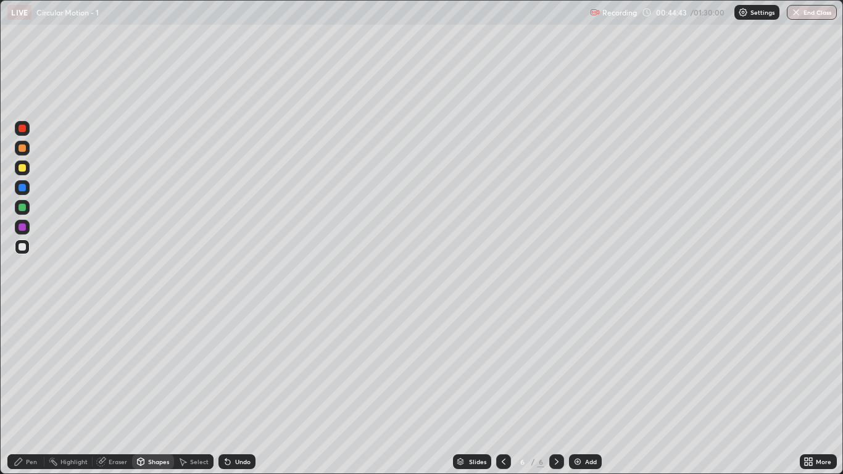
click at [153, 390] on div "Shapes" at bounding box center [158, 461] width 21 height 6
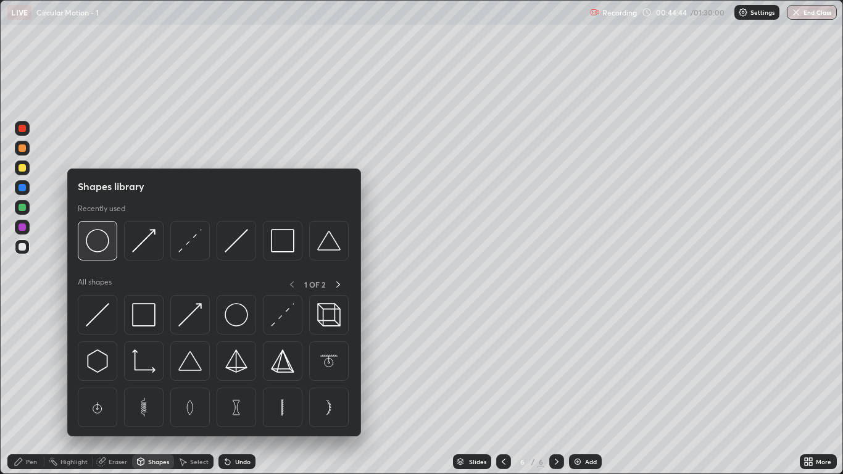
click at [97, 241] on img at bounding box center [97, 240] width 23 height 23
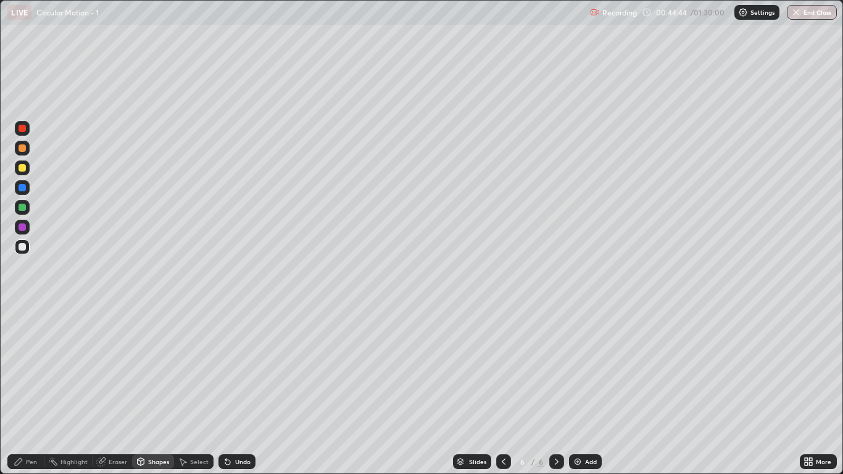
click at [21, 169] on div at bounding box center [22, 167] width 7 height 7
click at [32, 390] on div "Pen" at bounding box center [31, 461] width 11 height 6
click at [28, 247] on div at bounding box center [22, 246] width 15 height 15
click at [22, 169] on div at bounding box center [22, 167] width 7 height 7
click at [149, 390] on div "Shapes" at bounding box center [158, 461] width 21 height 6
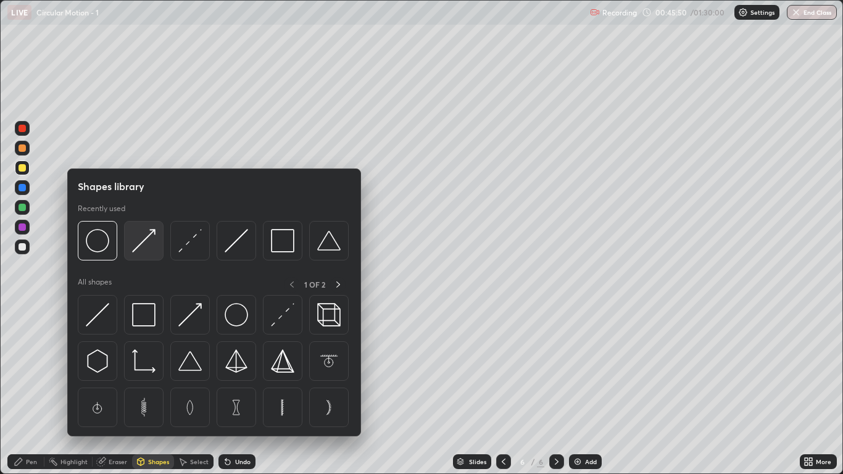
click at [144, 250] on img at bounding box center [143, 240] width 23 height 23
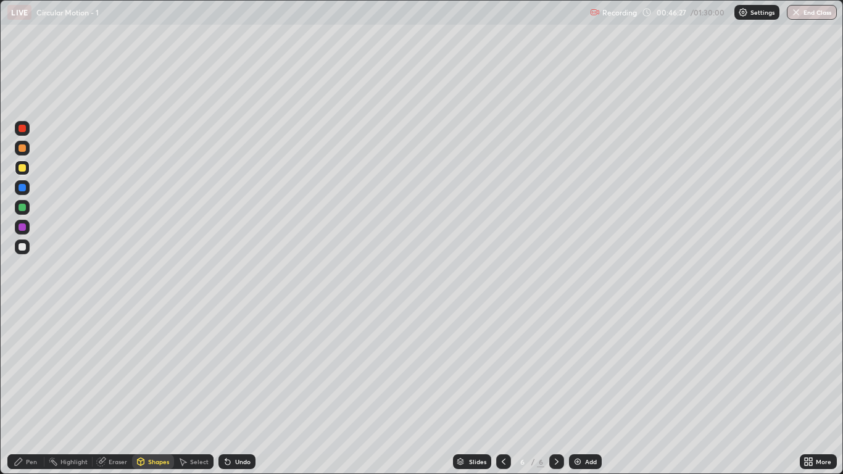
click at [33, 390] on div "Pen" at bounding box center [31, 461] width 11 height 6
click at [161, 390] on div "Shapes" at bounding box center [158, 461] width 21 height 6
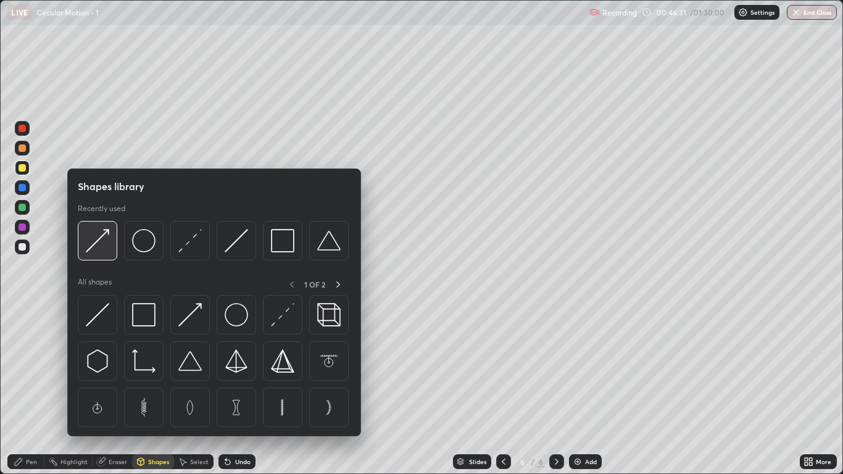
click at [104, 238] on img at bounding box center [97, 240] width 23 height 23
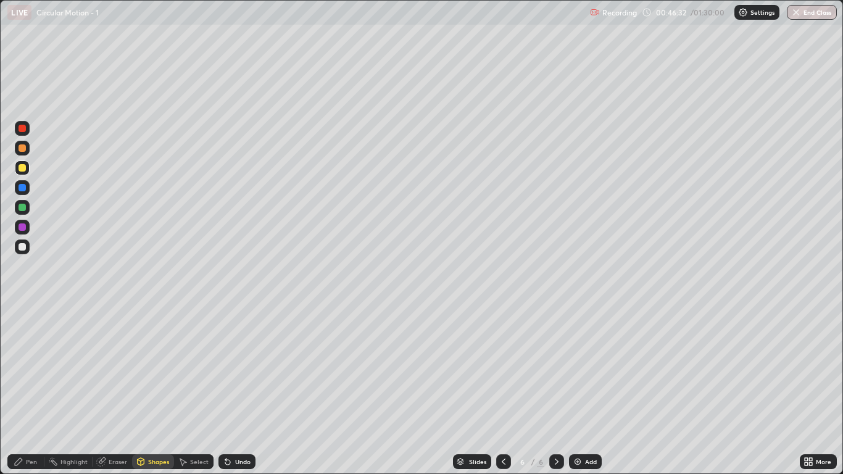
click at [22, 149] on div at bounding box center [22, 147] width 7 height 7
click at [33, 390] on div "Pen" at bounding box center [31, 461] width 11 height 6
click at [576, 390] on img at bounding box center [577, 461] width 10 height 10
click at [27, 167] on div at bounding box center [22, 167] width 15 height 15
click at [162, 390] on div "Shapes" at bounding box center [153, 461] width 42 height 15
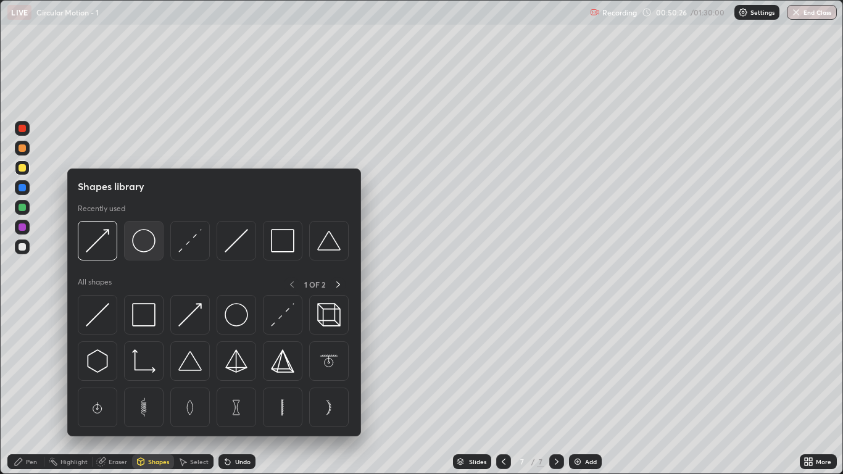
click at [141, 247] on img at bounding box center [143, 240] width 23 height 23
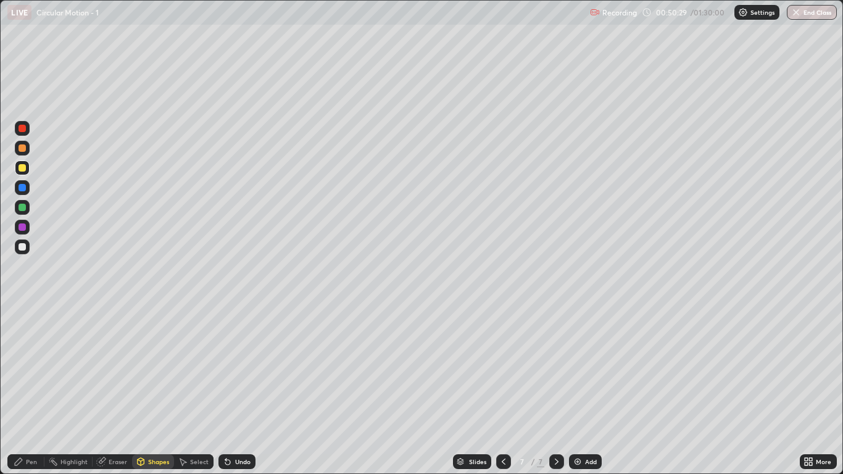
click at [31, 390] on div "Pen" at bounding box center [31, 461] width 11 height 6
click at [23, 210] on div at bounding box center [22, 207] width 7 height 7
click at [27, 246] on div at bounding box center [22, 246] width 15 height 15
click at [587, 390] on div "Add" at bounding box center [585, 461] width 33 height 15
click at [25, 170] on div at bounding box center [22, 167] width 7 height 7
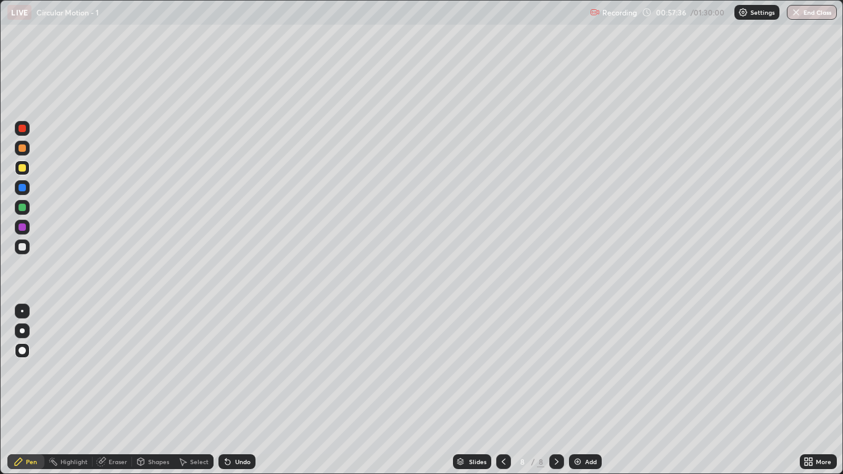
click at [27, 250] on div at bounding box center [22, 246] width 15 height 15
click at [120, 390] on div "Eraser" at bounding box center [118, 461] width 19 height 6
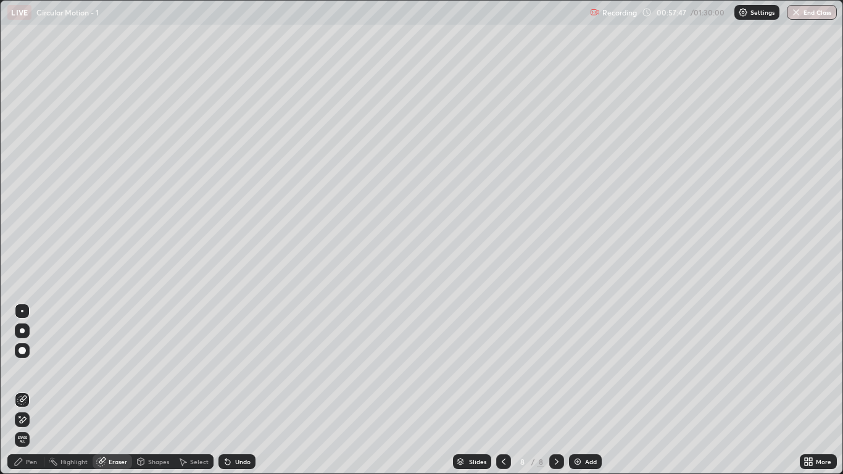
click at [33, 390] on div "Pen" at bounding box center [25, 461] width 37 height 15
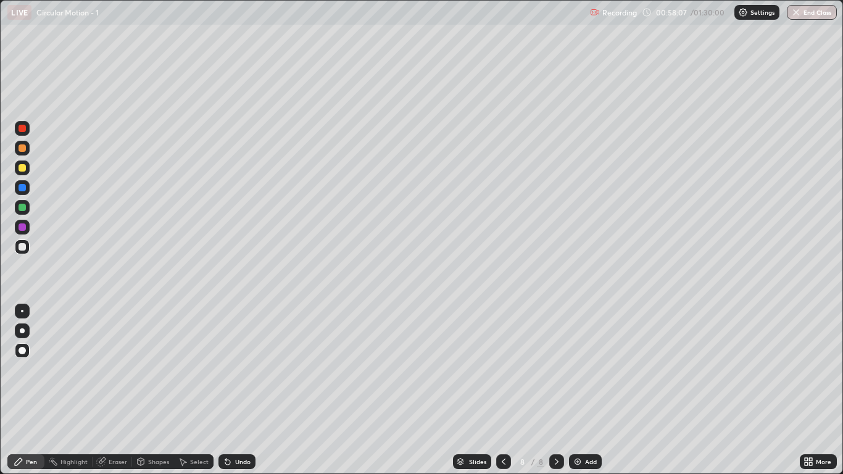
click at [24, 207] on div at bounding box center [22, 207] width 7 height 7
click at [23, 168] on div at bounding box center [22, 167] width 7 height 7
click at [152, 390] on div "Shapes" at bounding box center [158, 461] width 21 height 6
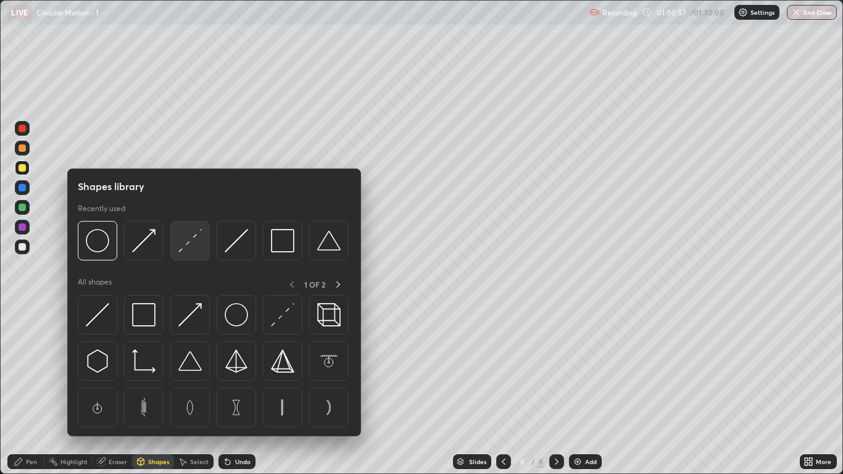
click at [191, 254] on div at bounding box center [189, 240] width 39 height 39
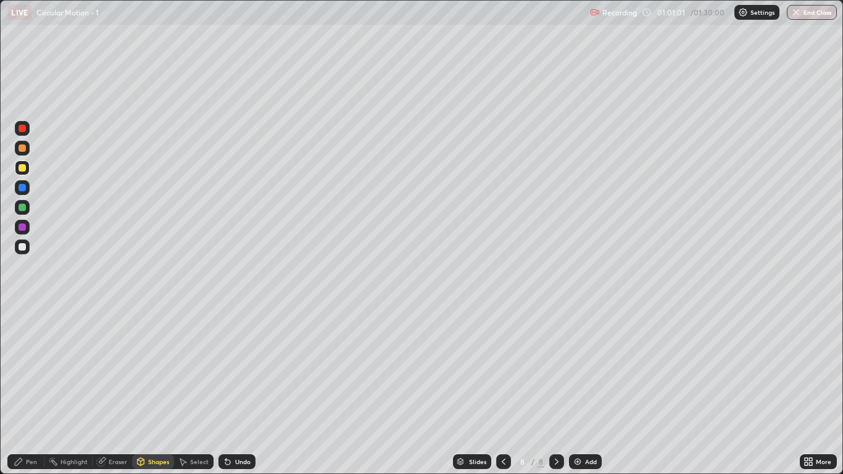
click at [22, 390] on icon at bounding box center [19, 461] width 10 height 10
click at [27, 207] on div at bounding box center [22, 207] width 15 height 15
click at [20, 151] on div at bounding box center [22, 147] width 7 height 7
click at [577, 390] on img at bounding box center [577, 461] width 10 height 10
click at [20, 169] on div at bounding box center [22, 167] width 7 height 7
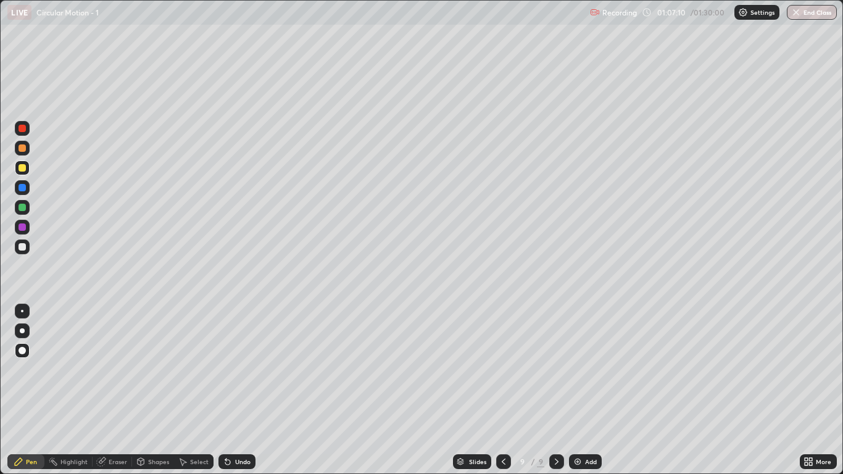
click at [22, 246] on div at bounding box center [22, 246] width 7 height 7
click at [19, 210] on div at bounding box center [22, 207] width 7 height 7
click at [583, 390] on div "Add" at bounding box center [585, 461] width 33 height 15
click at [27, 168] on div at bounding box center [22, 167] width 15 height 15
click at [23, 252] on div at bounding box center [22, 246] width 15 height 15
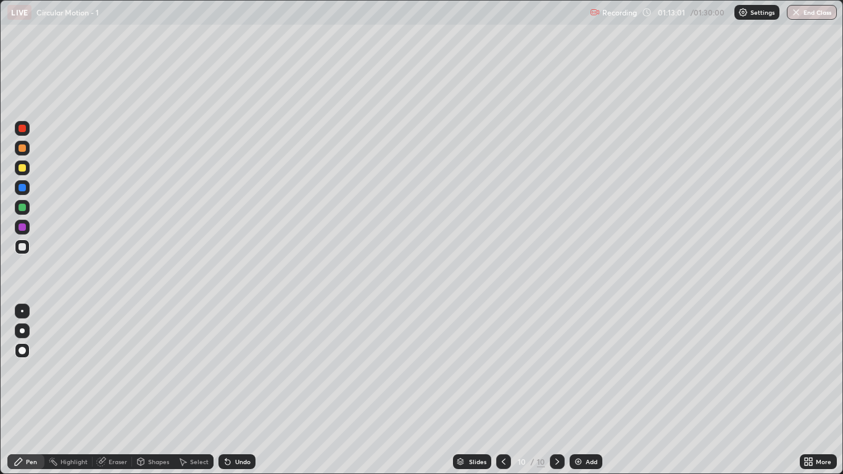
click at [25, 210] on div at bounding box center [22, 207] width 7 height 7
click at [24, 247] on div at bounding box center [22, 246] width 7 height 7
click at [161, 390] on div "Shapes" at bounding box center [158, 461] width 21 height 6
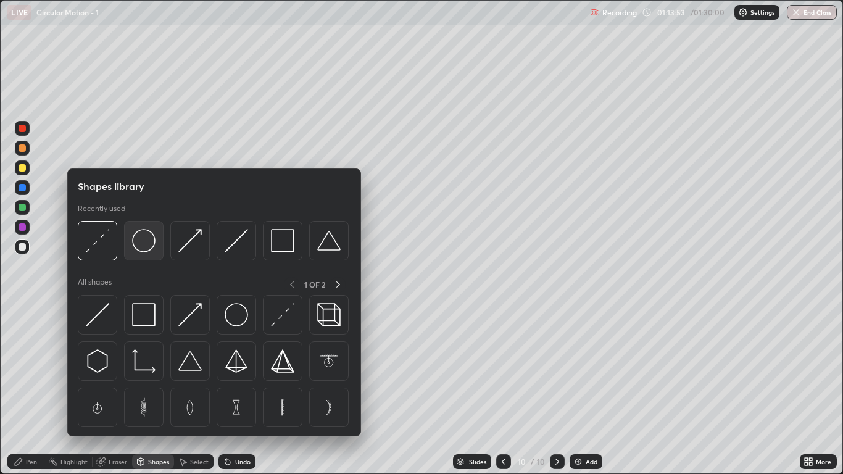
click at [147, 250] on img at bounding box center [143, 240] width 23 height 23
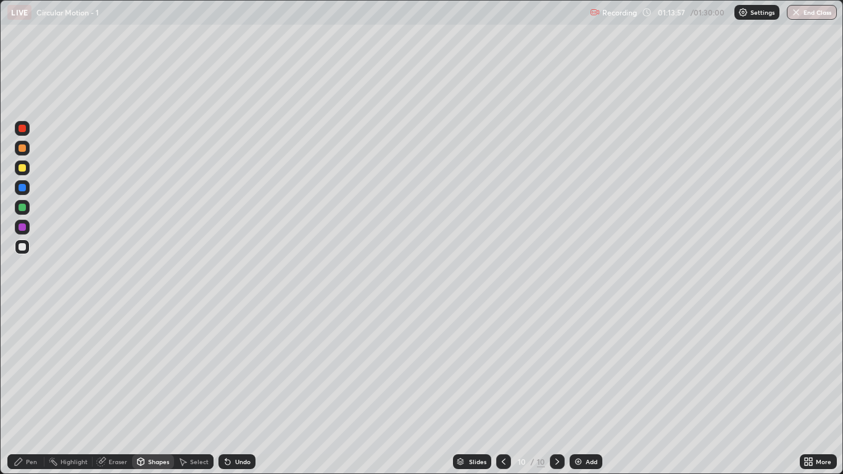
click at [19, 390] on icon at bounding box center [18, 461] width 7 height 7
click at [159, 390] on div "Shapes" at bounding box center [158, 461] width 21 height 6
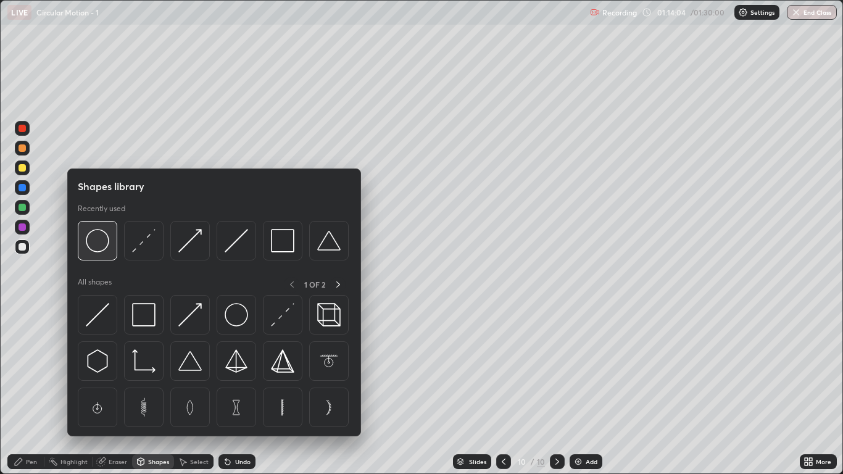
click at [102, 241] on img at bounding box center [97, 240] width 23 height 23
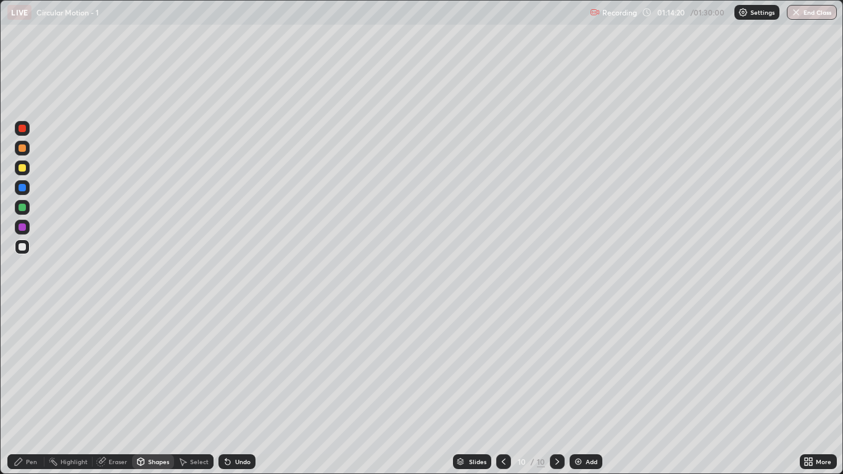
click at [23, 170] on div at bounding box center [22, 167] width 7 height 7
click at [157, 390] on div "Shapes" at bounding box center [158, 461] width 21 height 6
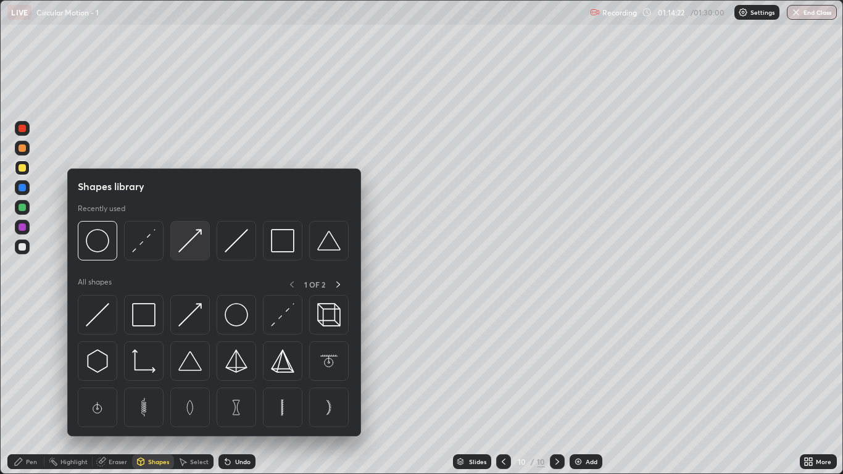
click at [196, 250] on img at bounding box center [189, 240] width 23 height 23
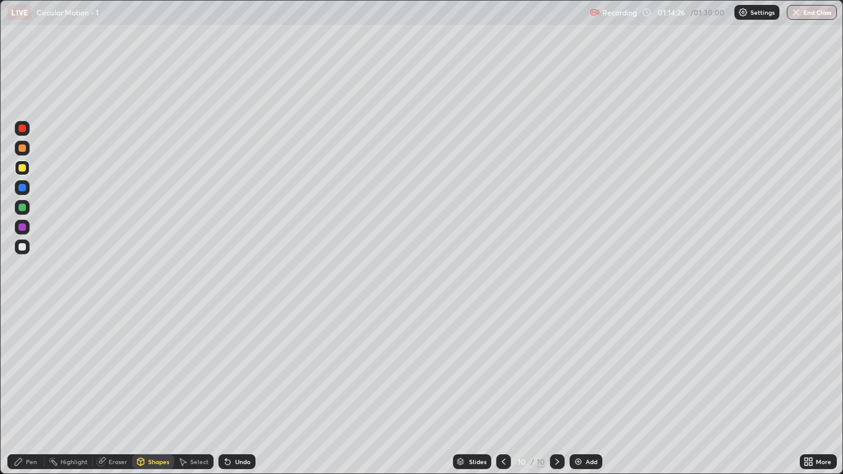
click at [28, 390] on div "Pen" at bounding box center [31, 461] width 11 height 6
click at [27, 147] on div at bounding box center [22, 148] width 15 height 15
click at [155, 390] on div "Shapes" at bounding box center [153, 461] width 42 height 15
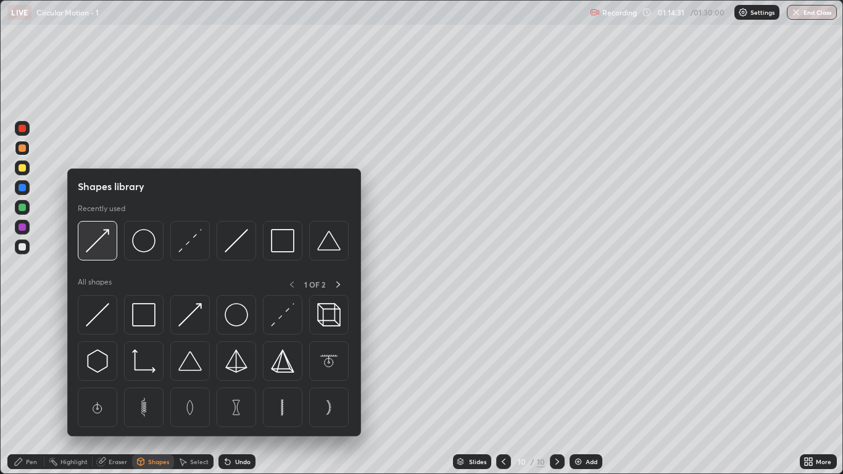
click at [104, 247] on img at bounding box center [97, 240] width 23 height 23
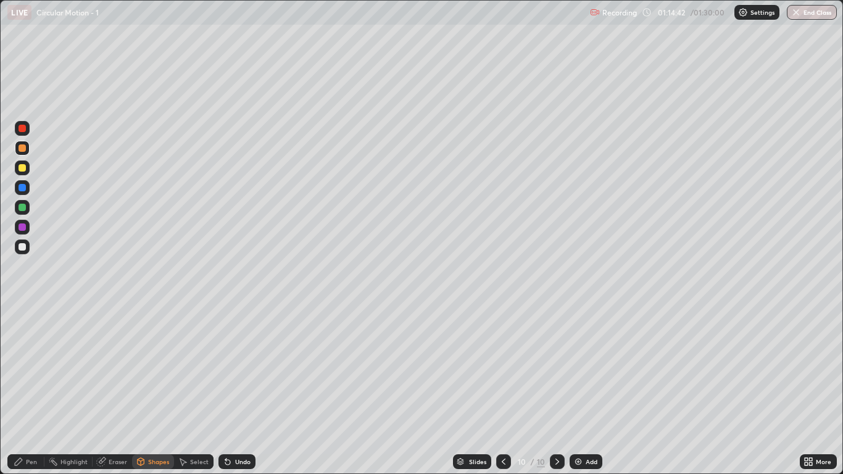
click at [21, 250] on div at bounding box center [22, 246] width 7 height 7
click at [21, 131] on div at bounding box center [22, 128] width 7 height 7
click at [28, 390] on div "Pen" at bounding box center [31, 461] width 11 height 6
click at [585, 390] on div "Add" at bounding box center [591, 461] width 12 height 6
click at [23, 168] on div at bounding box center [22, 167] width 7 height 7
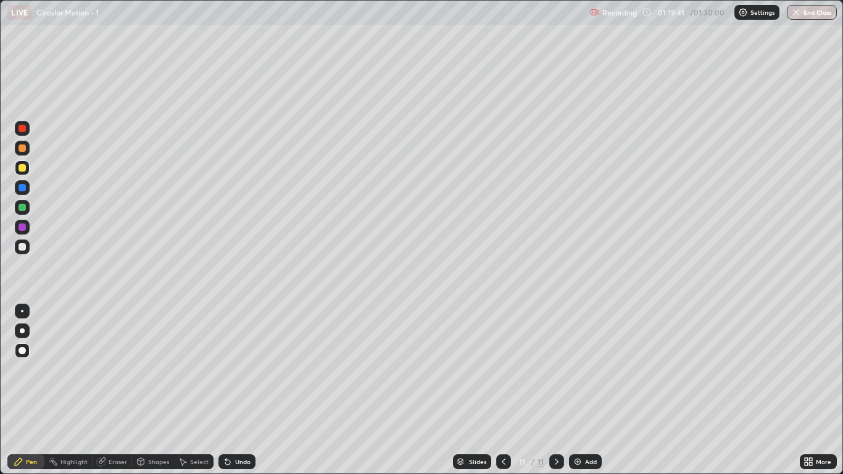
click at [19, 250] on div at bounding box center [22, 246] width 15 height 15
click at [27, 207] on div at bounding box center [22, 207] width 15 height 15
click at [23, 250] on div at bounding box center [22, 246] width 7 height 7
click at [25, 170] on div at bounding box center [22, 167] width 7 height 7
click at [237, 390] on div "Undo" at bounding box center [242, 461] width 15 height 6
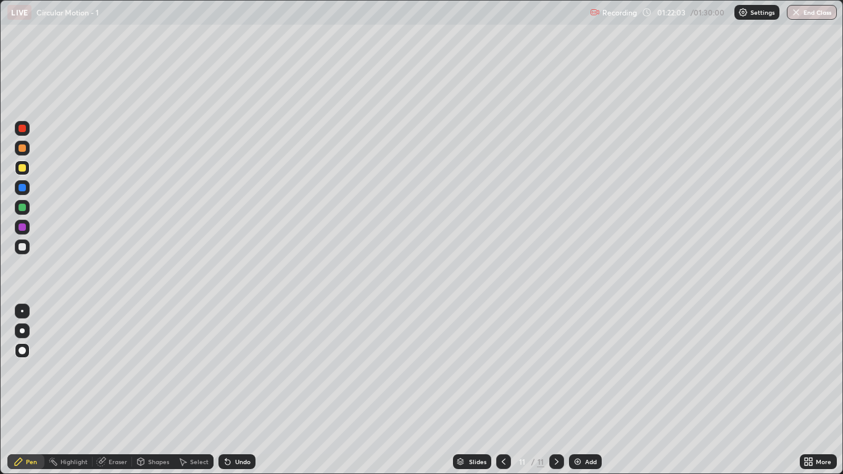
click at [235, 390] on div "Undo" at bounding box center [242, 461] width 15 height 6
click at [236, 390] on div "Undo" at bounding box center [236, 461] width 37 height 15
click at [239, 390] on div "Undo" at bounding box center [236, 461] width 37 height 15
click at [237, 390] on div "Undo" at bounding box center [236, 461] width 37 height 15
click at [240, 390] on div "Undo" at bounding box center [236, 461] width 37 height 15
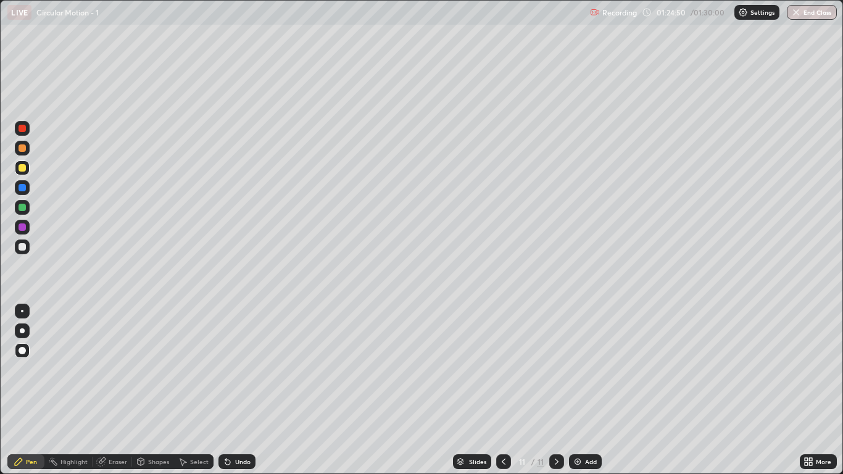
click at [580, 390] on img at bounding box center [577, 461] width 10 height 10
click at [820, 11] on button "End Class" at bounding box center [812, 12] width 49 height 15
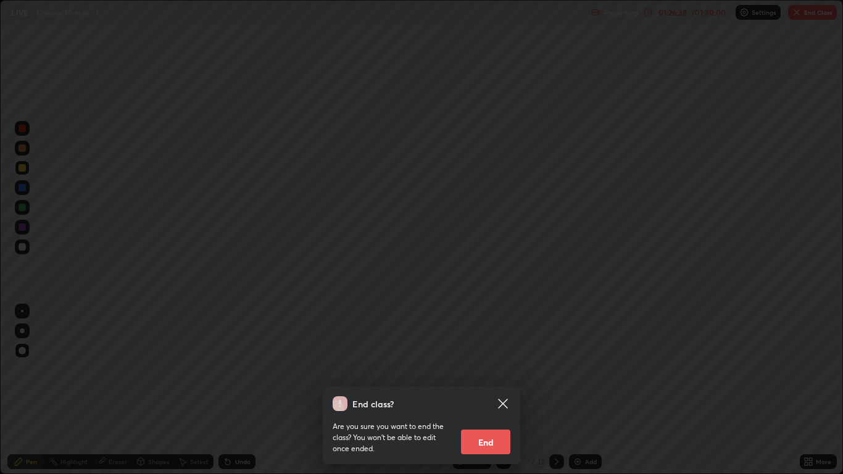
click at [482, 390] on button "End" at bounding box center [485, 441] width 49 height 25
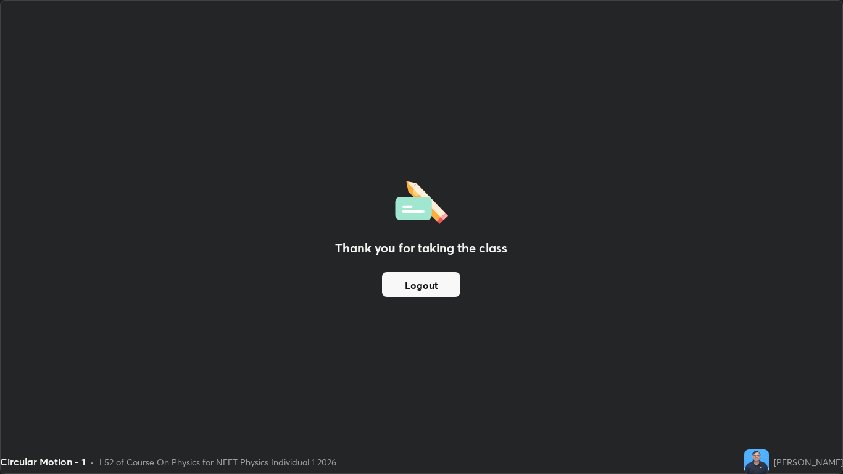
click at [431, 281] on button "Logout" at bounding box center [421, 284] width 78 height 25
